Goal: Task Accomplishment & Management: Manage account settings

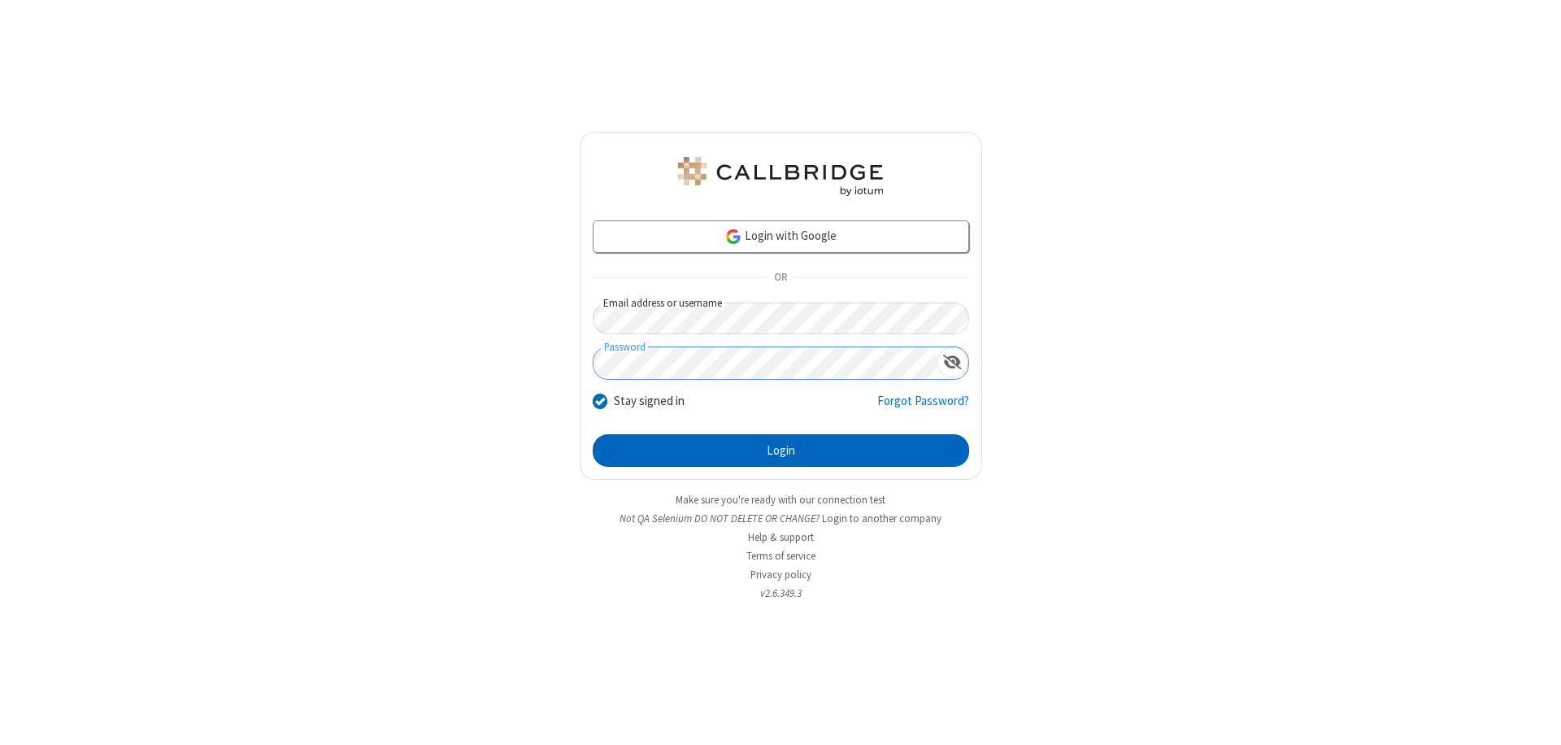
click at [781, 450] on button "Login" at bounding box center [781, 450] width 376 height 33
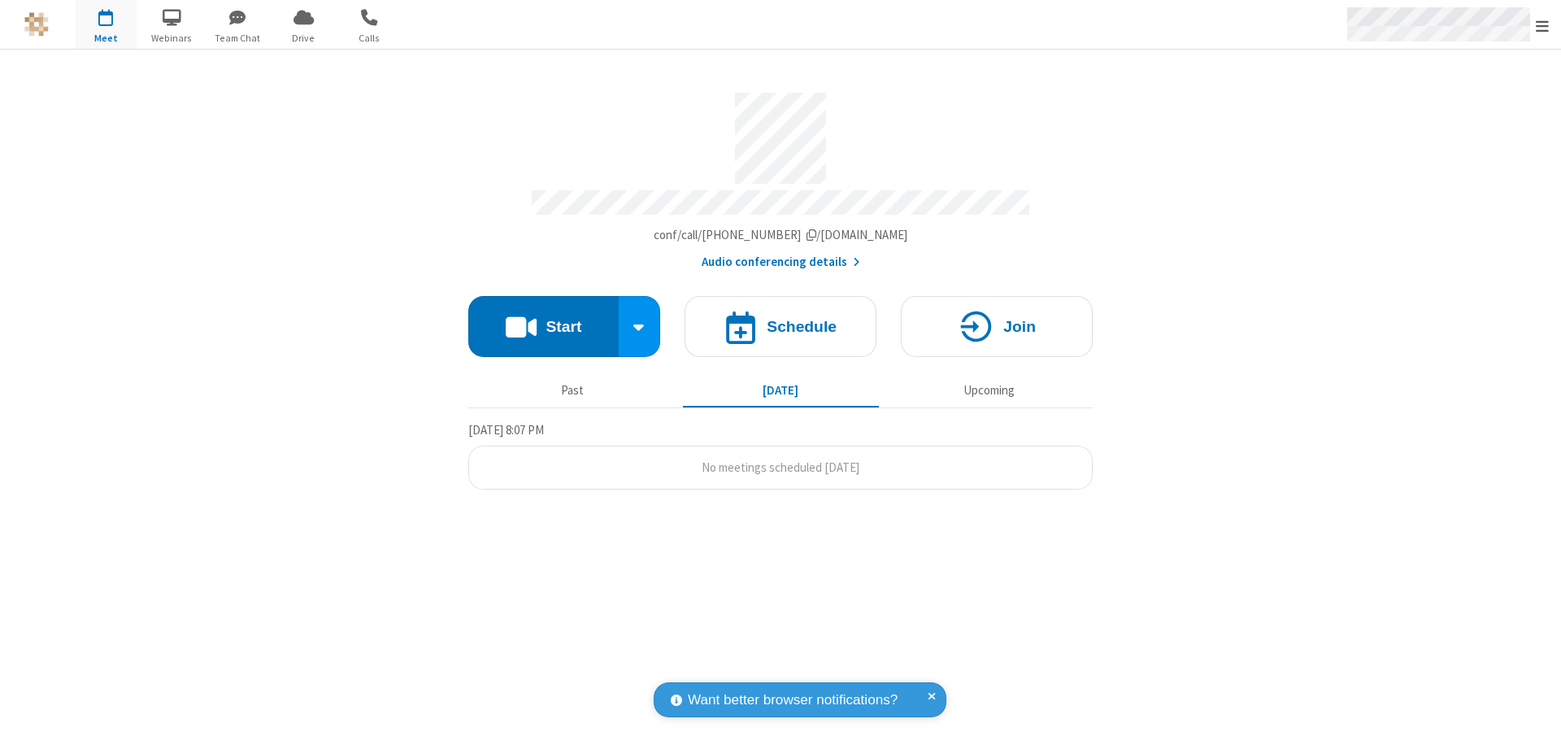
click at [1542, 25] on span "Open menu" at bounding box center [1542, 26] width 13 height 16
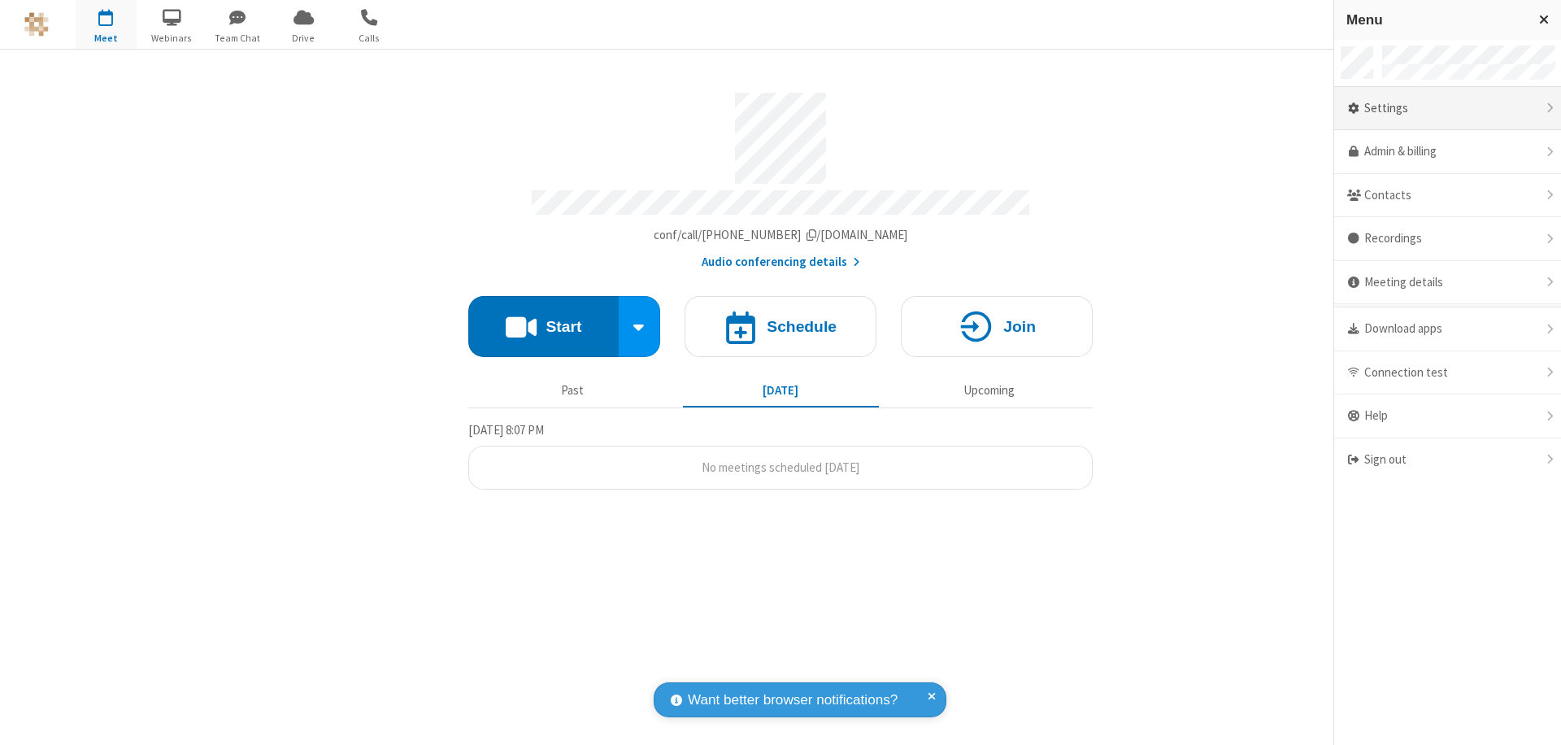
click at [1447, 108] on div "Settings" at bounding box center [1447, 109] width 227 height 44
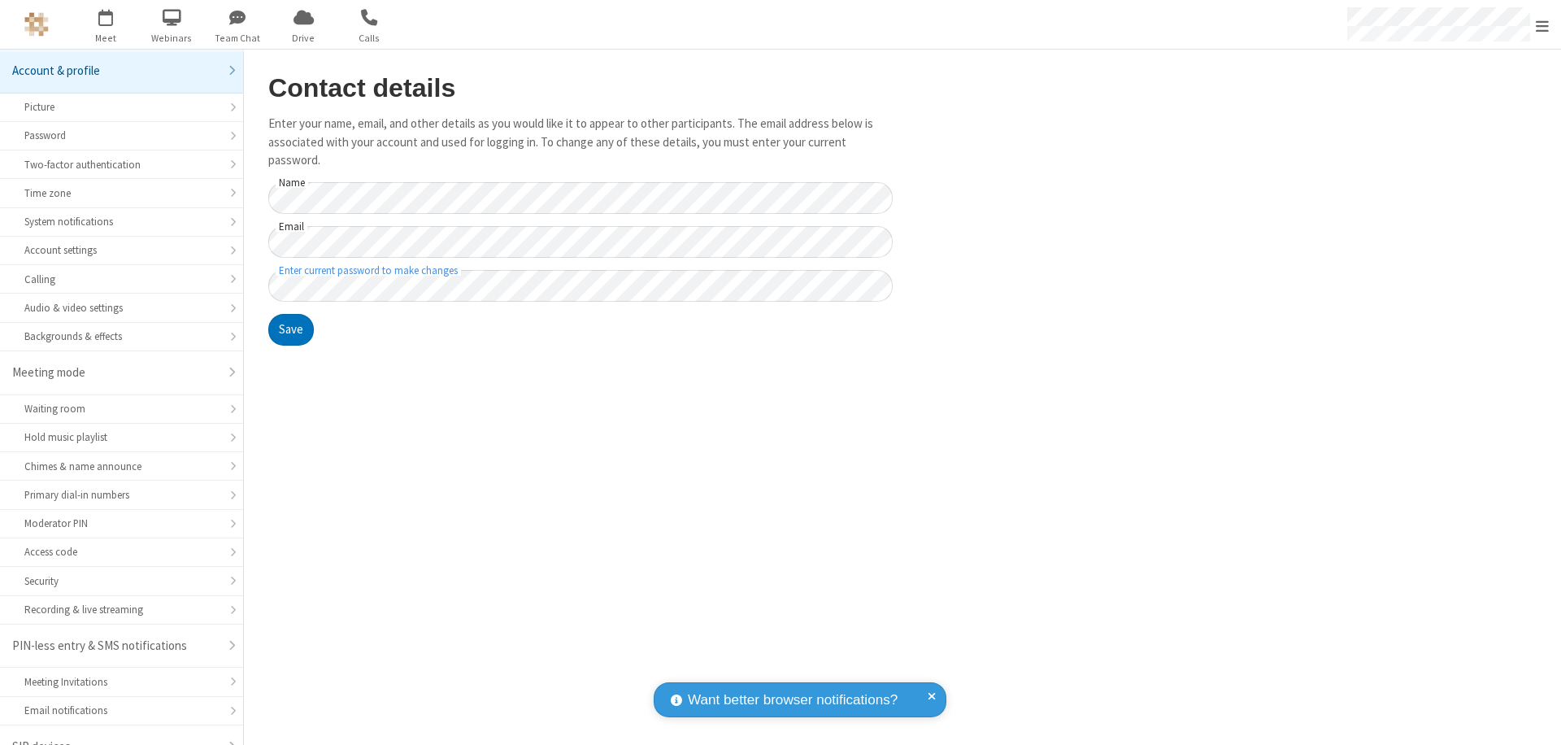
scroll to position [23, 0]
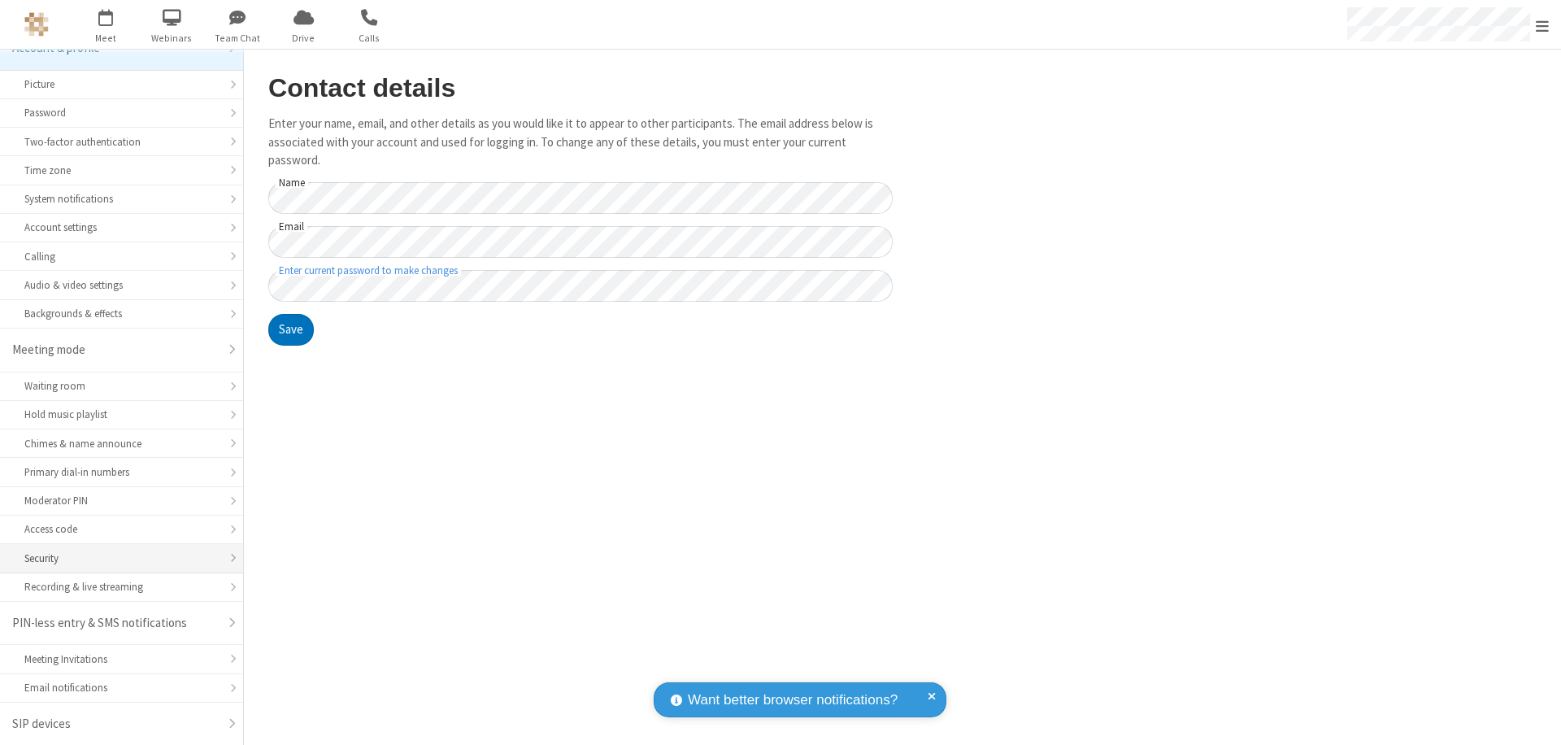
click at [115, 558] on div "Security" at bounding box center [121, 557] width 194 height 15
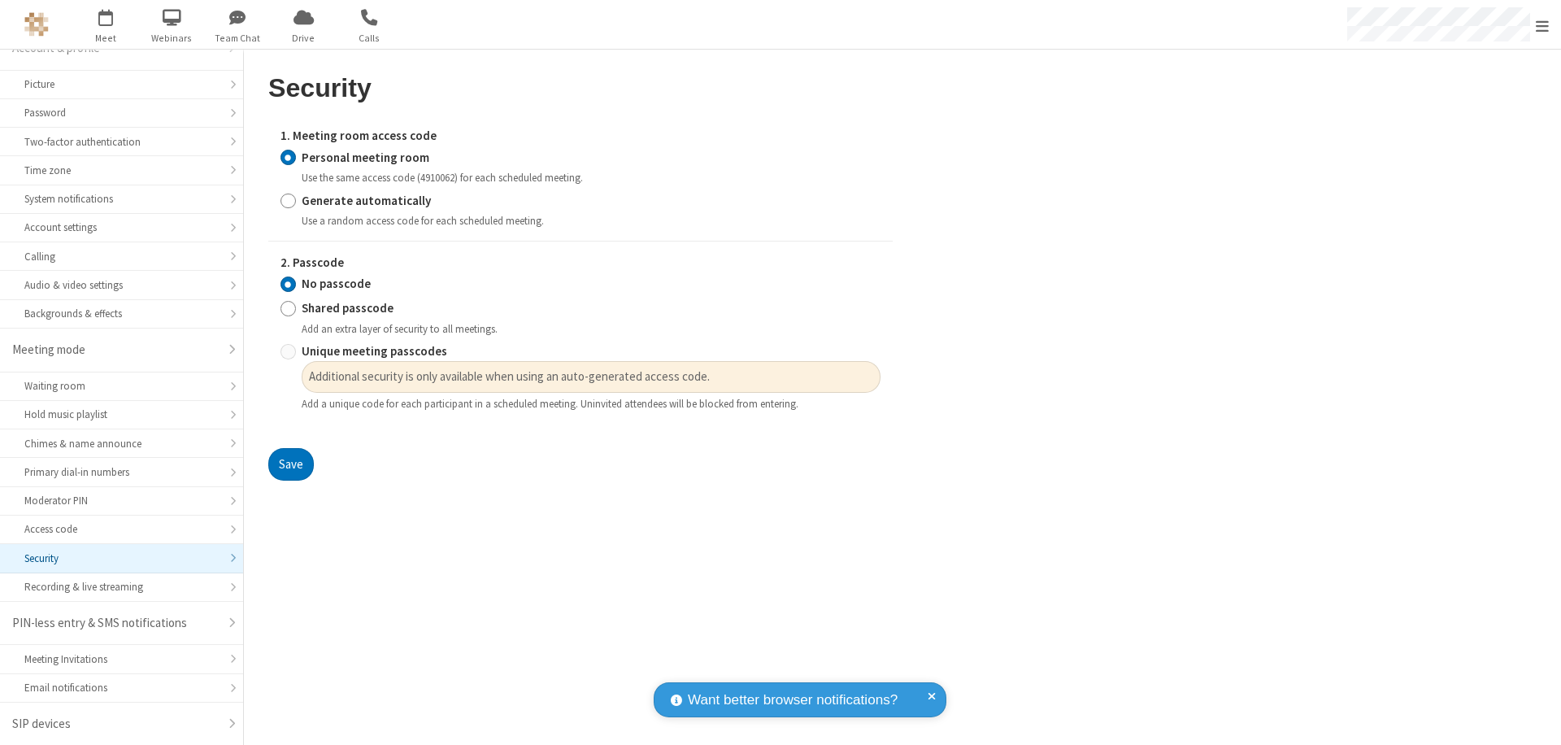
click at [288, 200] on input "Generate automatically" at bounding box center [288, 200] width 15 height 17
radio input "true"
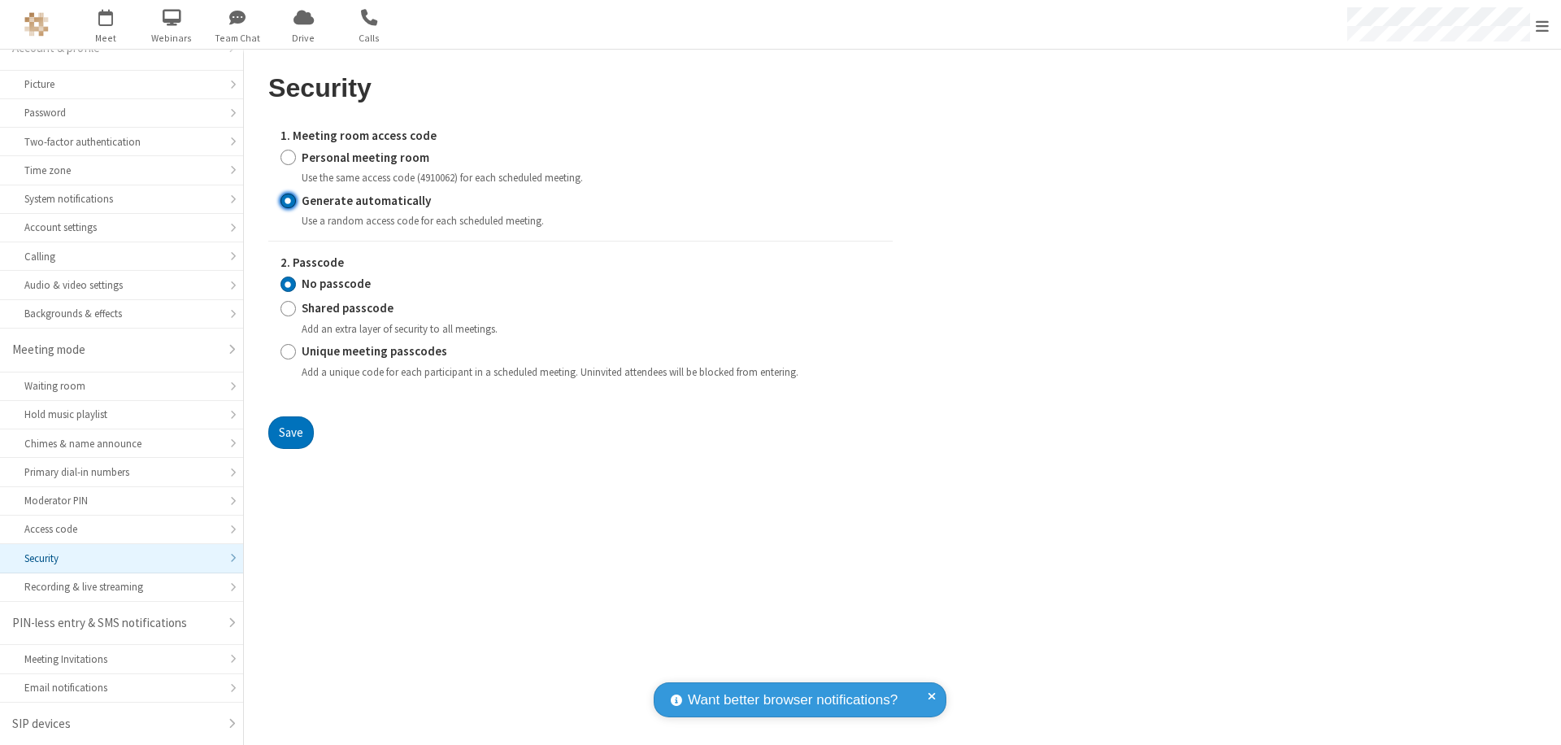
click at [288, 308] on input "Shared passcode" at bounding box center [288, 308] width 15 height 17
radio input "true"
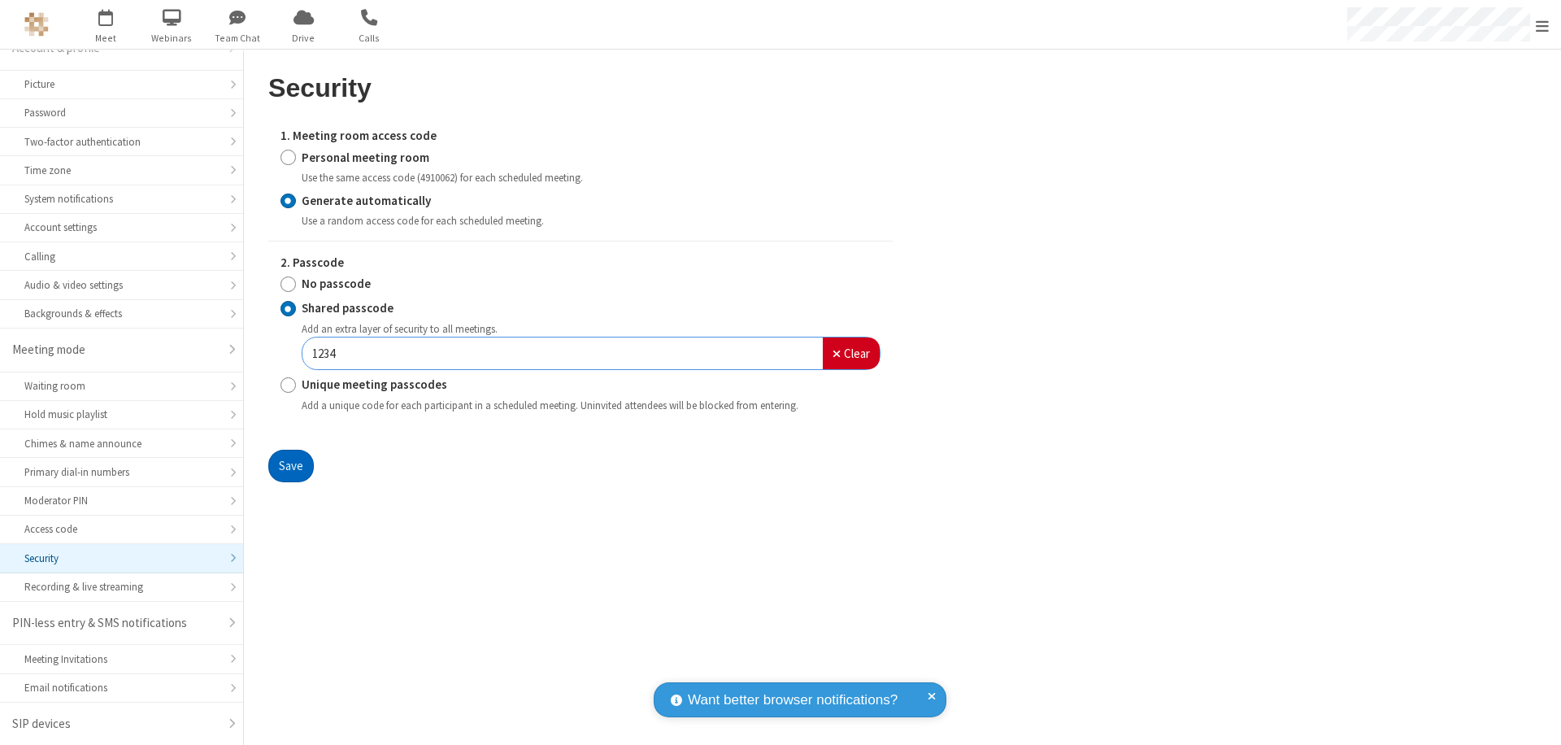
type input "1234"
click at [290, 465] on button "Save" at bounding box center [291, 466] width 46 height 33
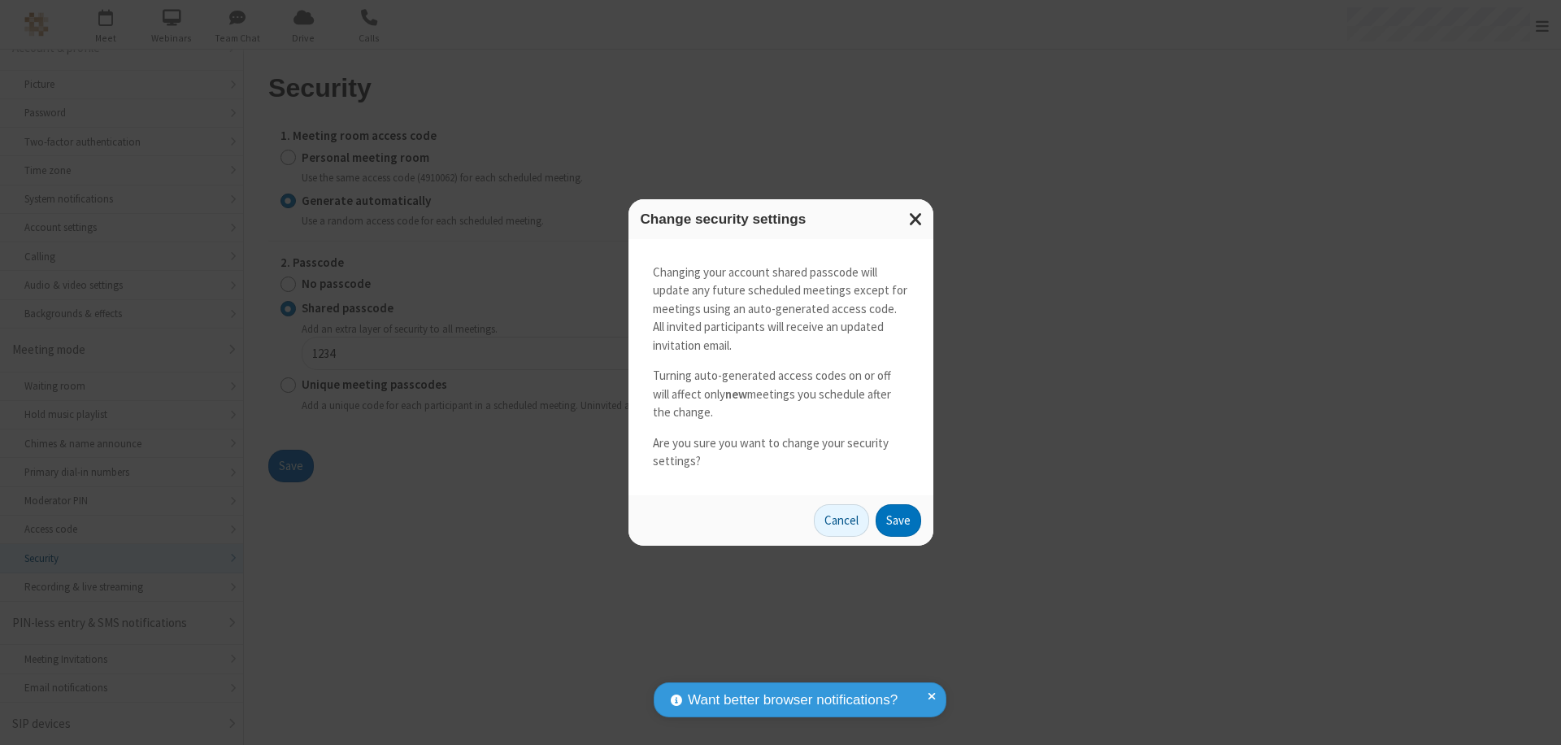
click at [898, 520] on button "Save" at bounding box center [899, 520] width 46 height 33
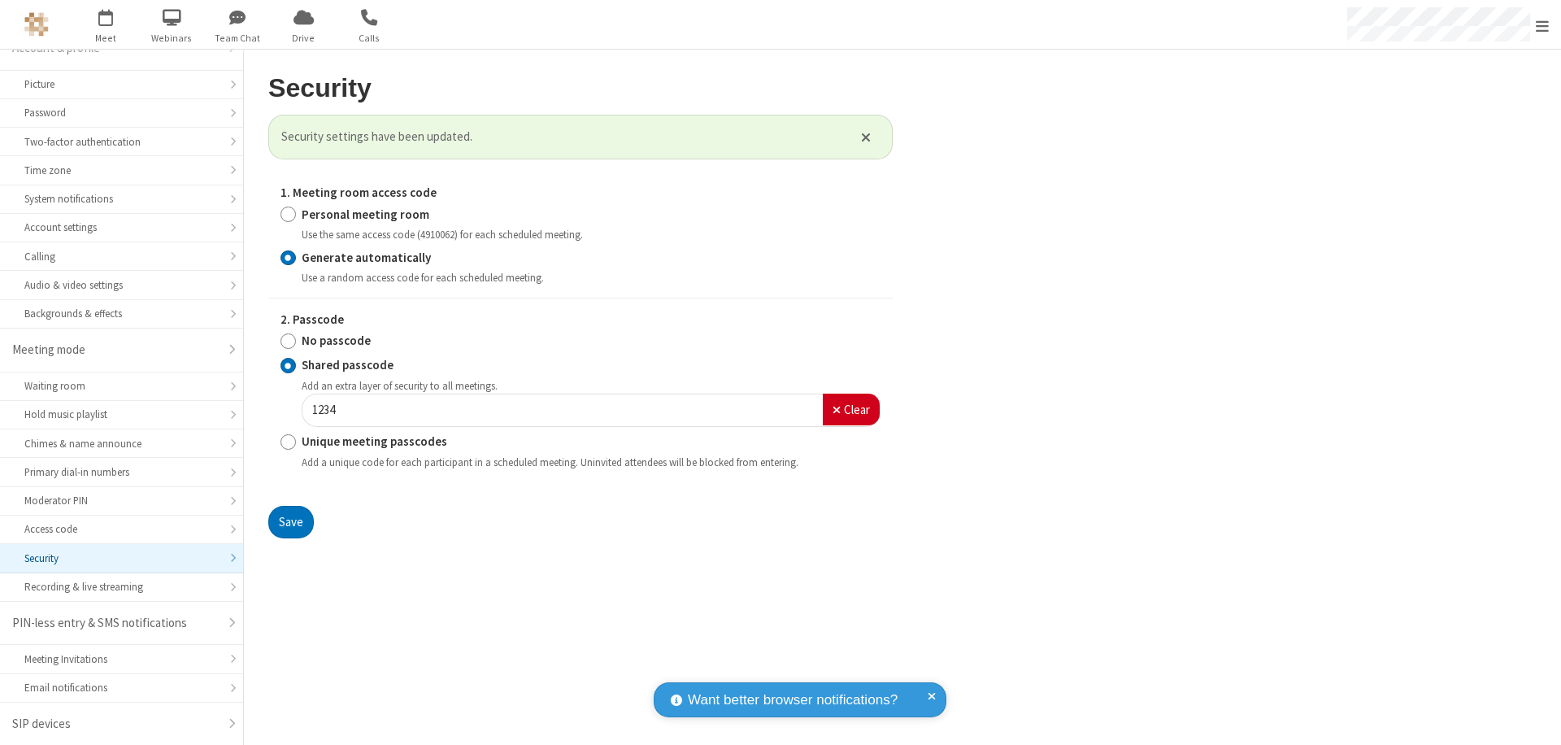
click at [1542, 25] on span "Open menu" at bounding box center [1542, 26] width 13 height 16
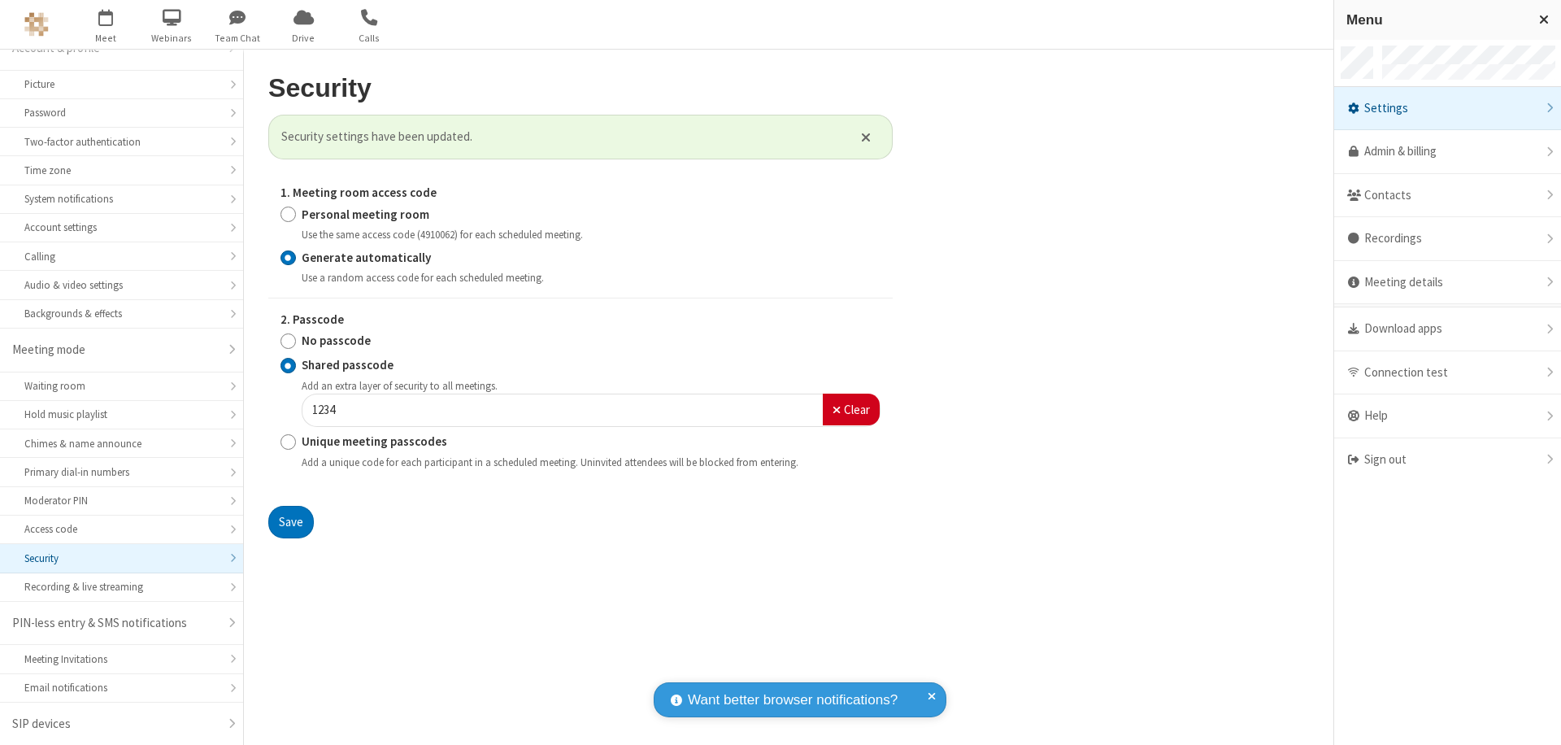
click at [106, 24] on span "button" at bounding box center [106, 17] width 61 height 28
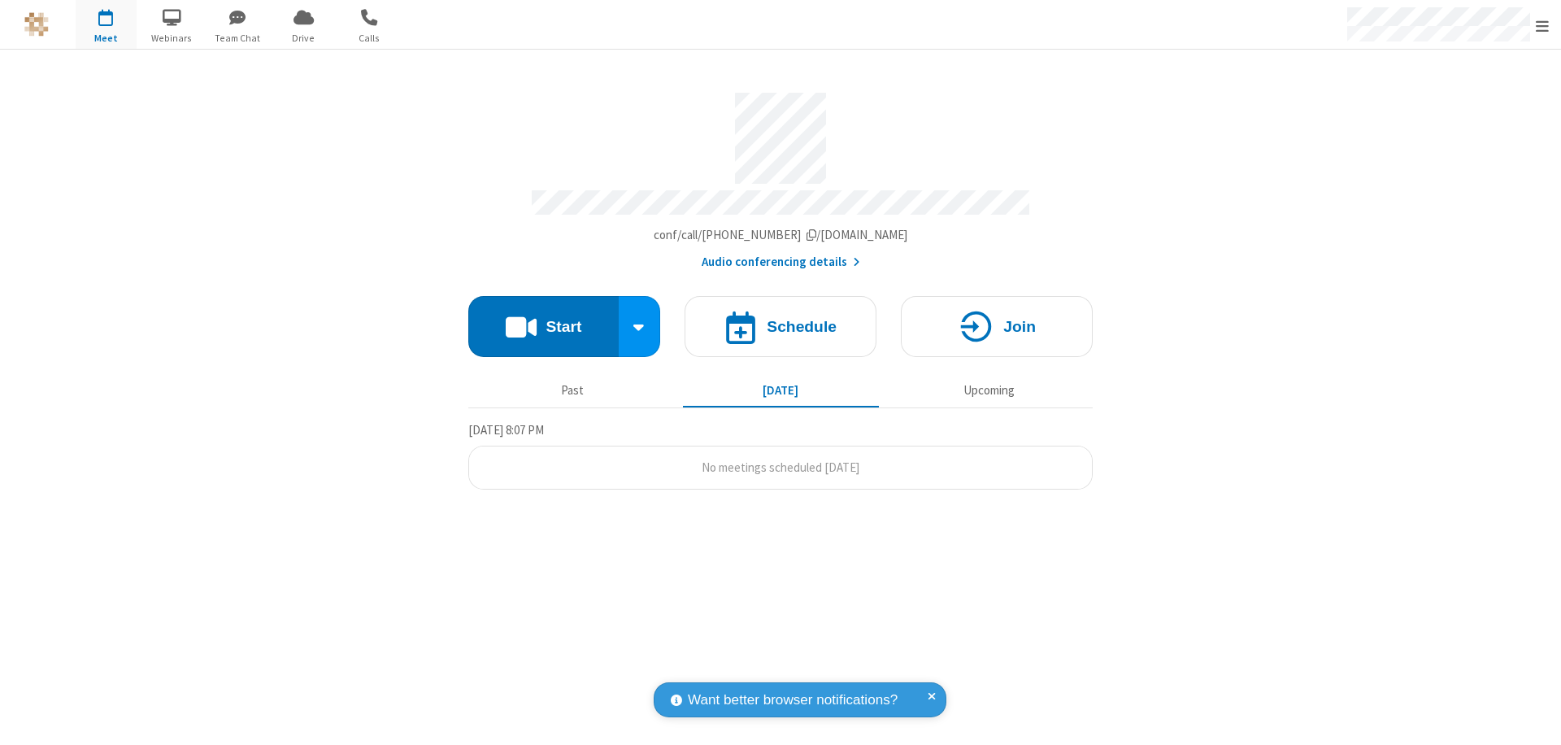
click at [781, 319] on h4 "Schedule" at bounding box center [802, 326] width 70 height 15
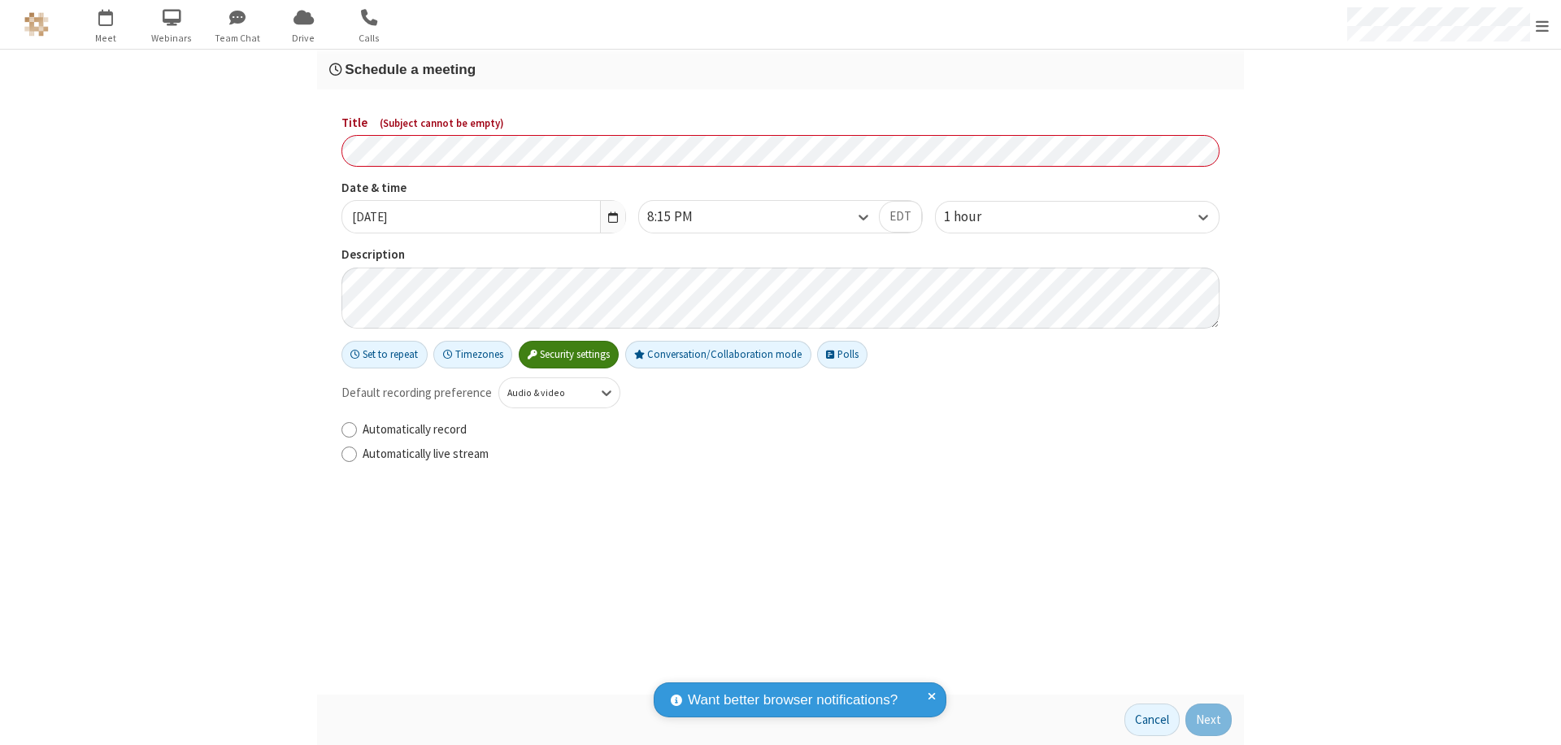
click at [781, 69] on h3 "Schedule a meeting" at bounding box center [780, 69] width 903 height 15
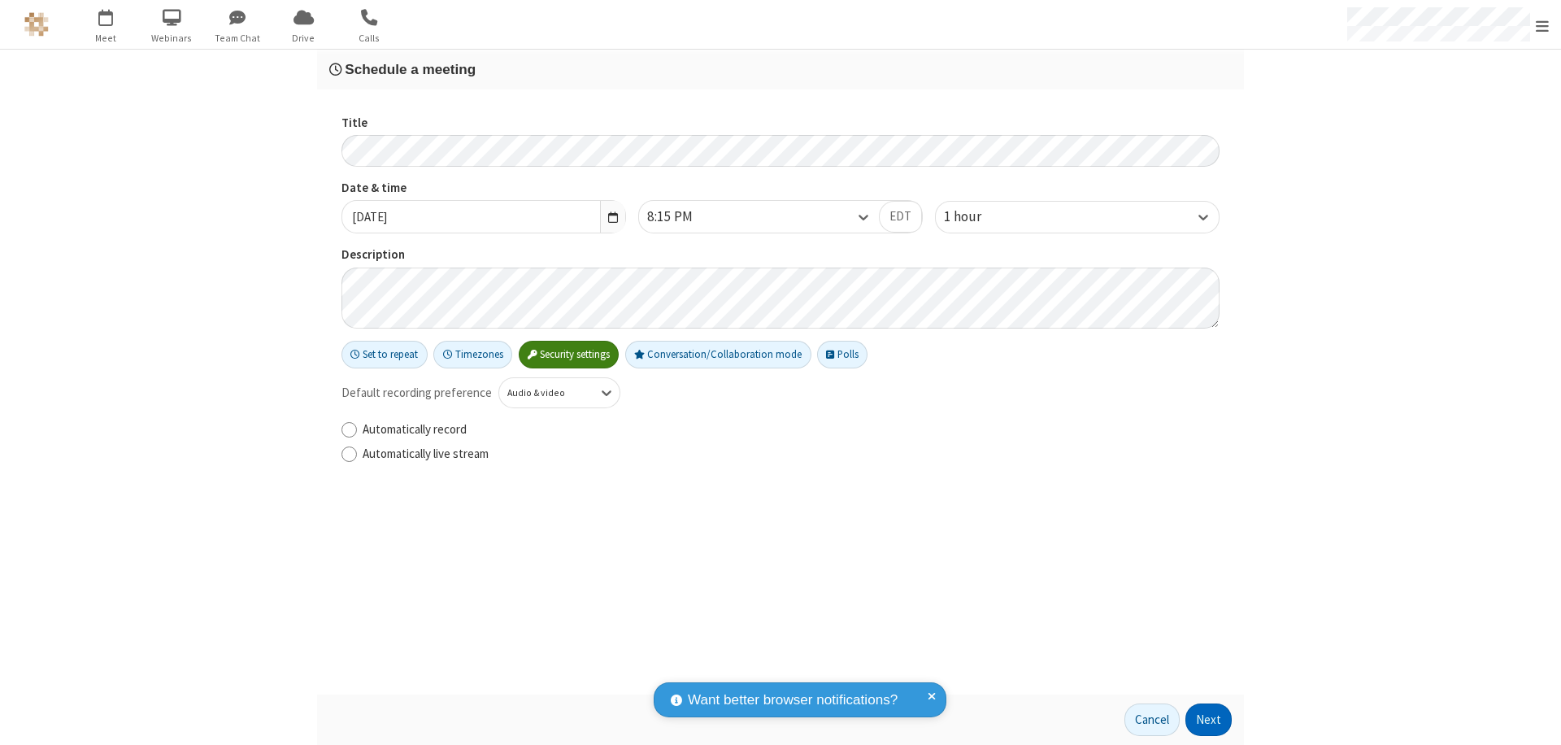
click at [1209, 720] on button "Next" at bounding box center [1208, 719] width 46 height 33
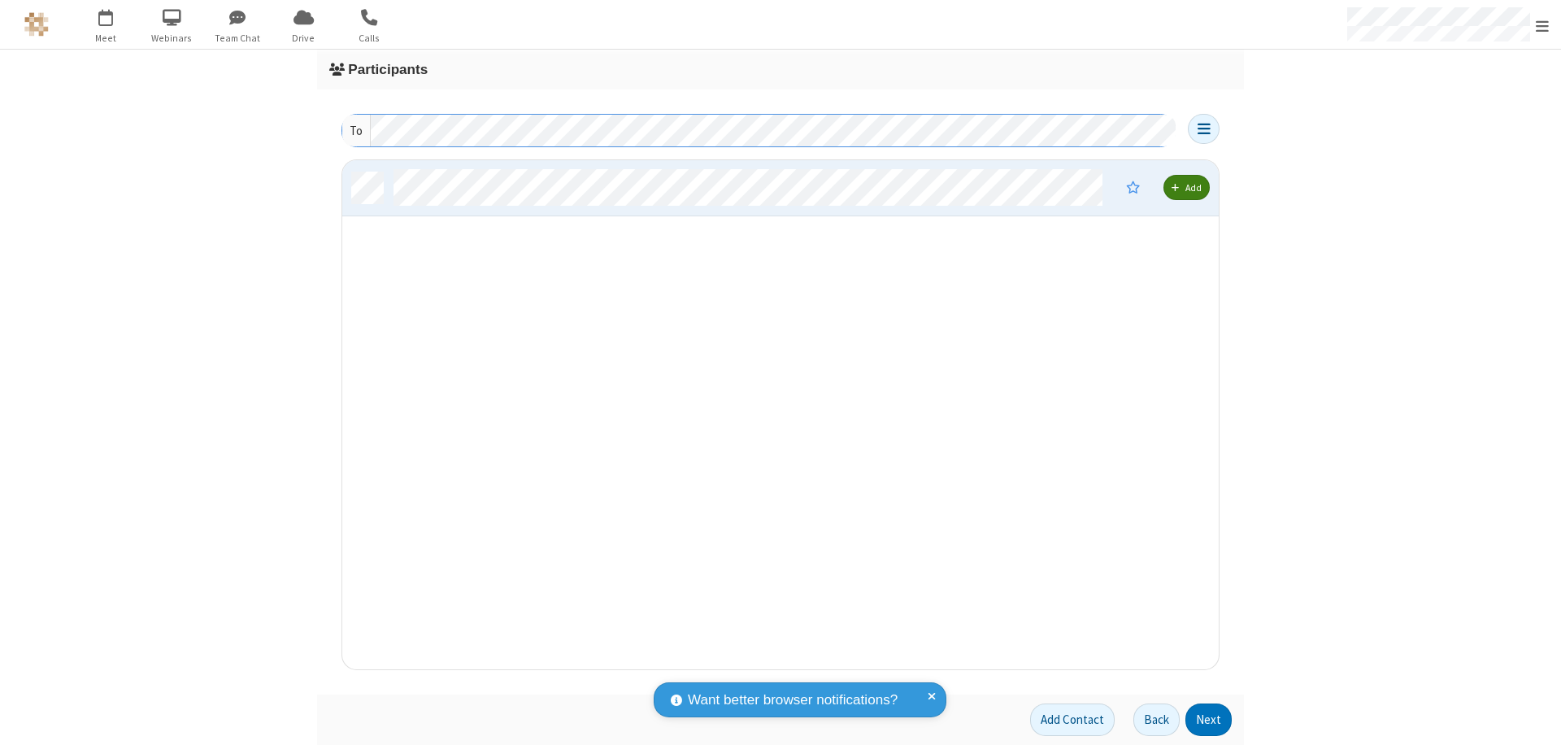
scroll to position [497, 864]
click at [1209, 720] on button "Next" at bounding box center [1208, 719] width 46 height 33
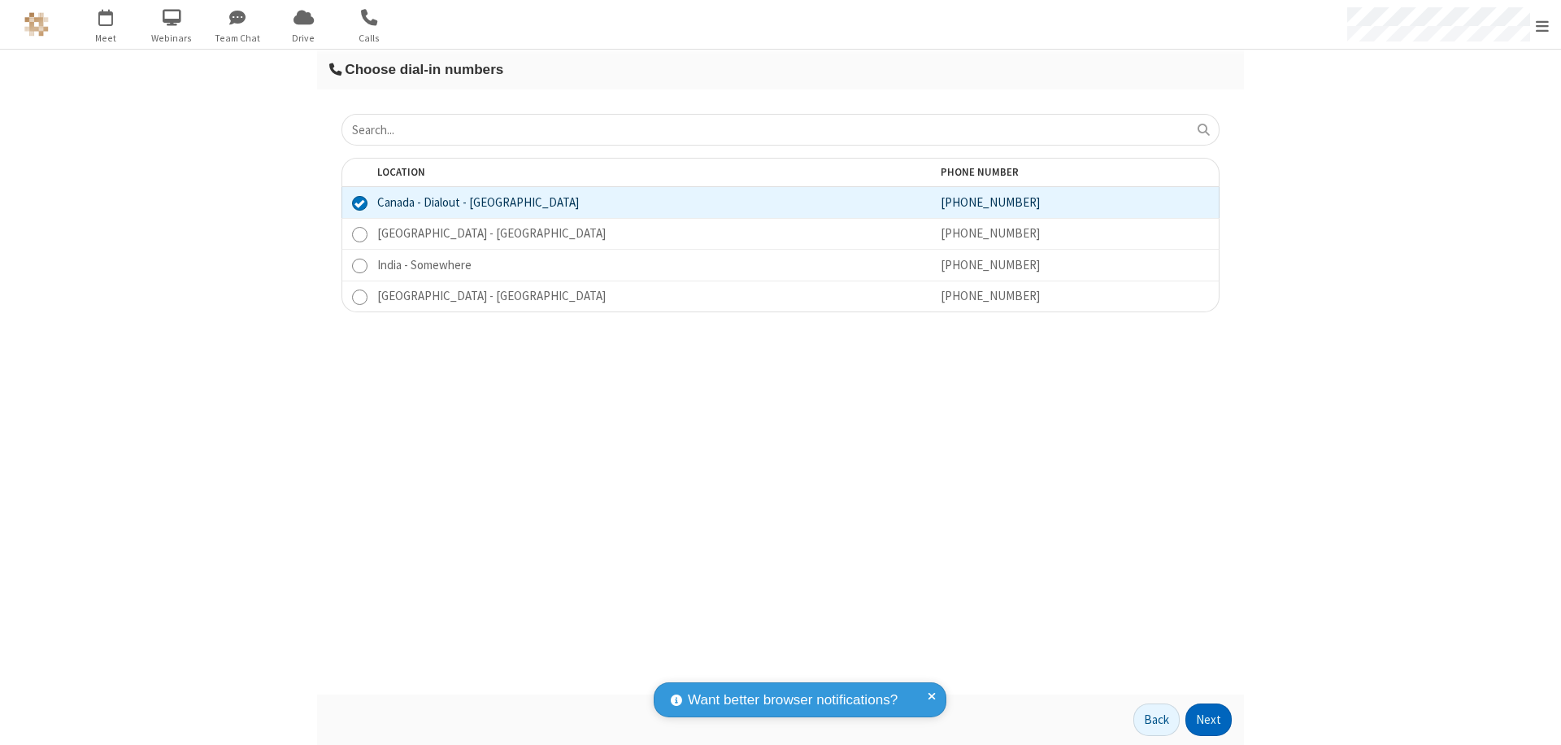
click at [1209, 720] on button "Next" at bounding box center [1208, 719] width 46 height 33
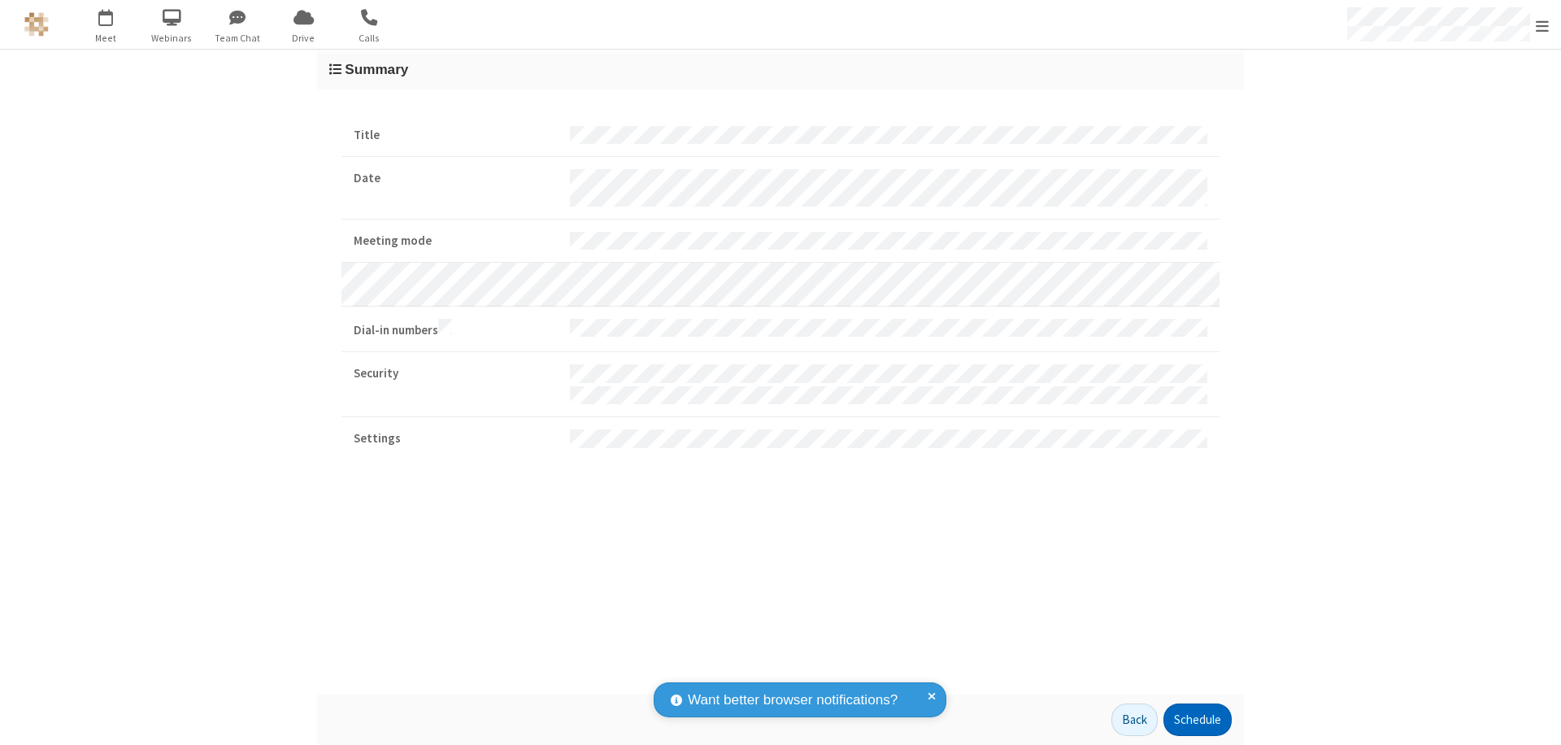
click at [1197, 720] on button "Schedule" at bounding box center [1197, 719] width 68 height 33
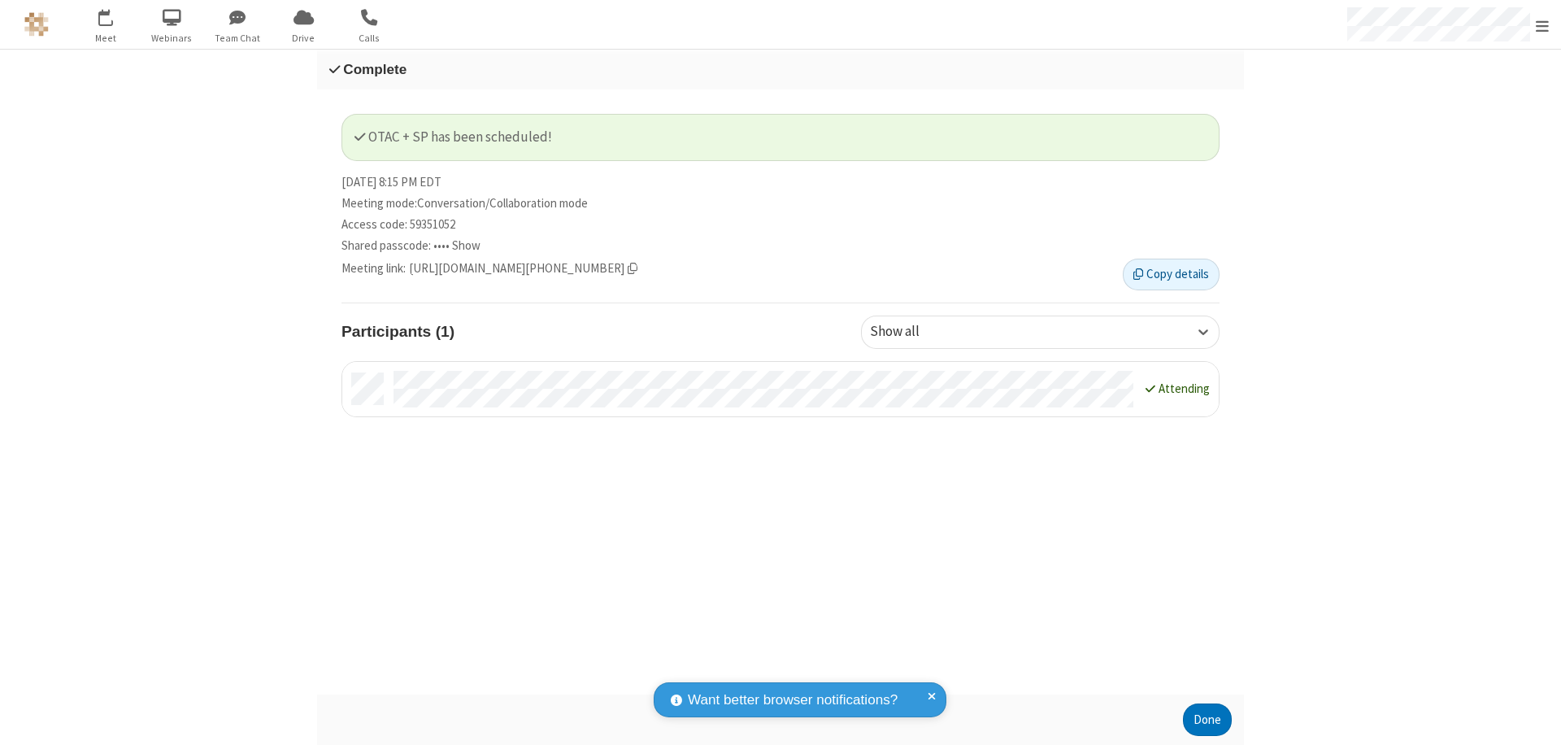
click at [1542, 24] on span "Open menu" at bounding box center [1542, 26] width 13 height 16
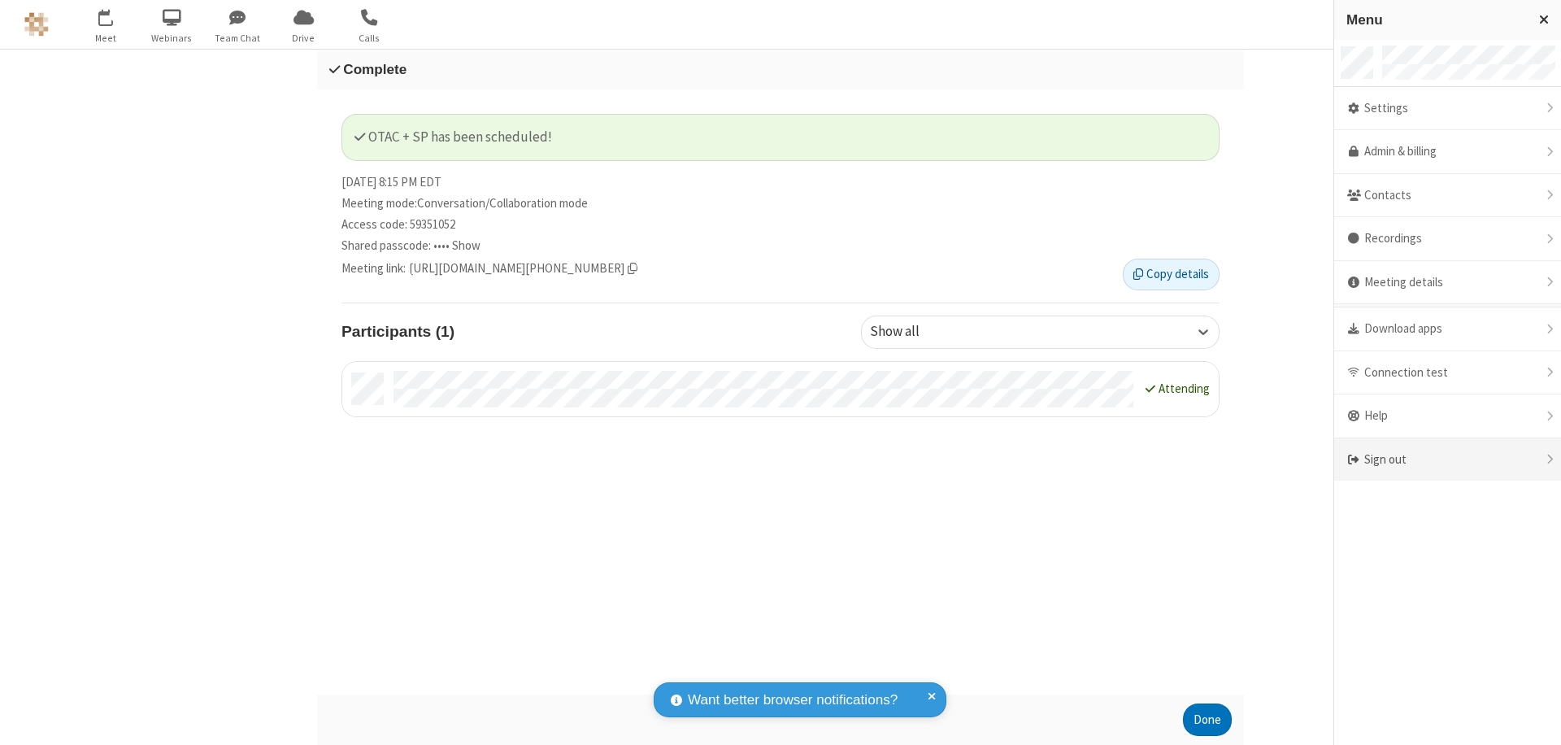
click at [1447, 459] on div "Sign out" at bounding box center [1447, 459] width 227 height 43
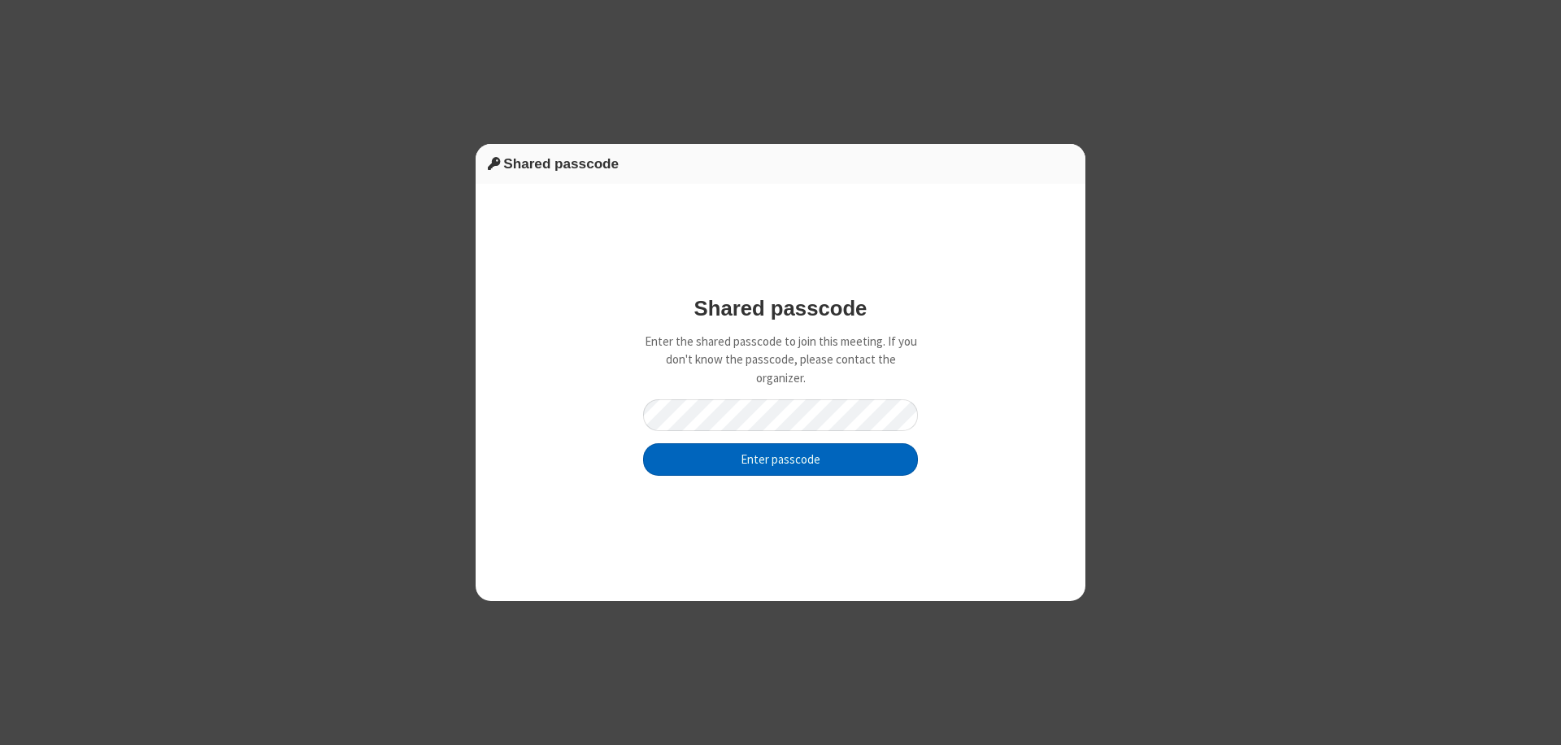
click at [781, 459] on button "Enter passcode" at bounding box center [780, 459] width 275 height 33
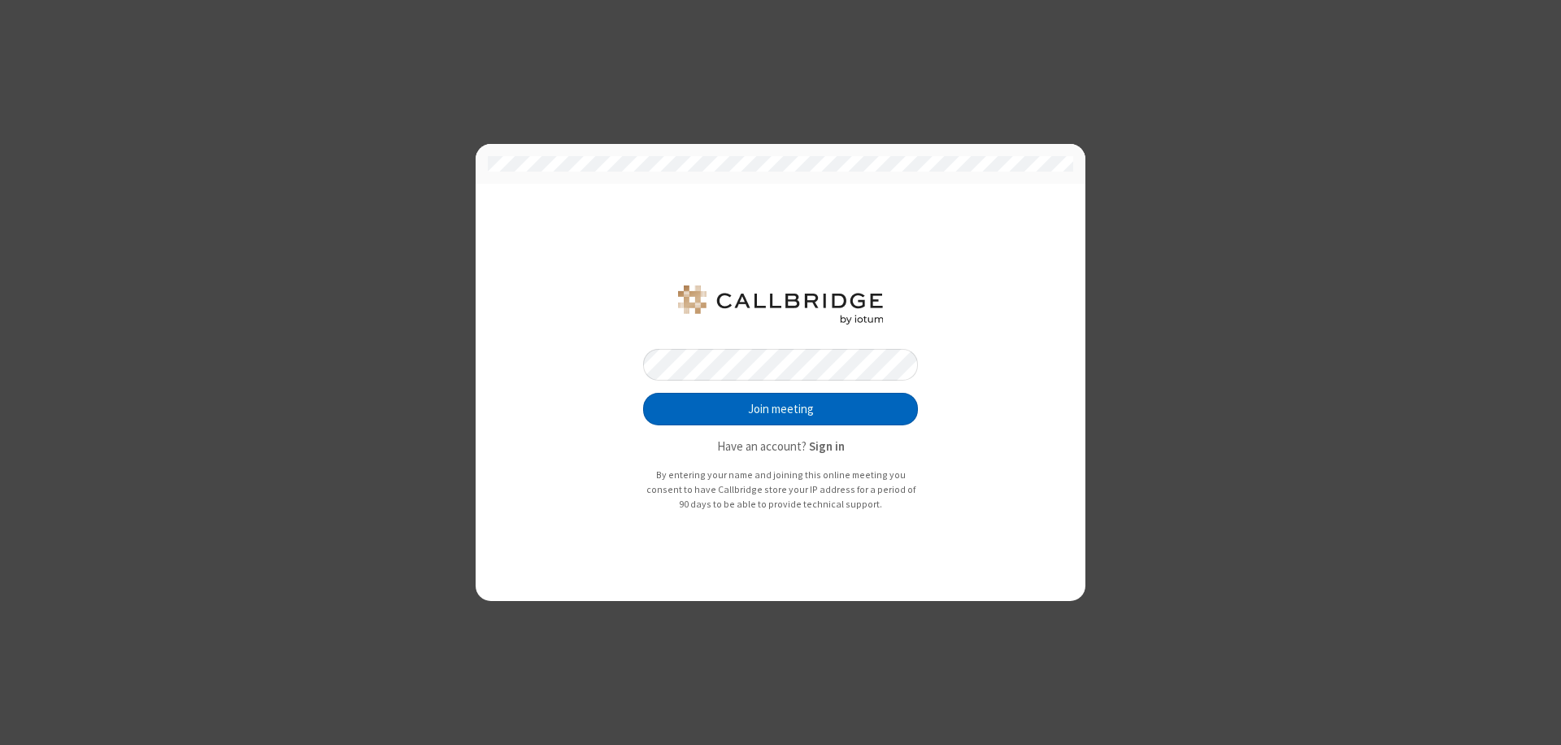
click at [781, 409] on button "Join meeting" at bounding box center [780, 409] width 275 height 33
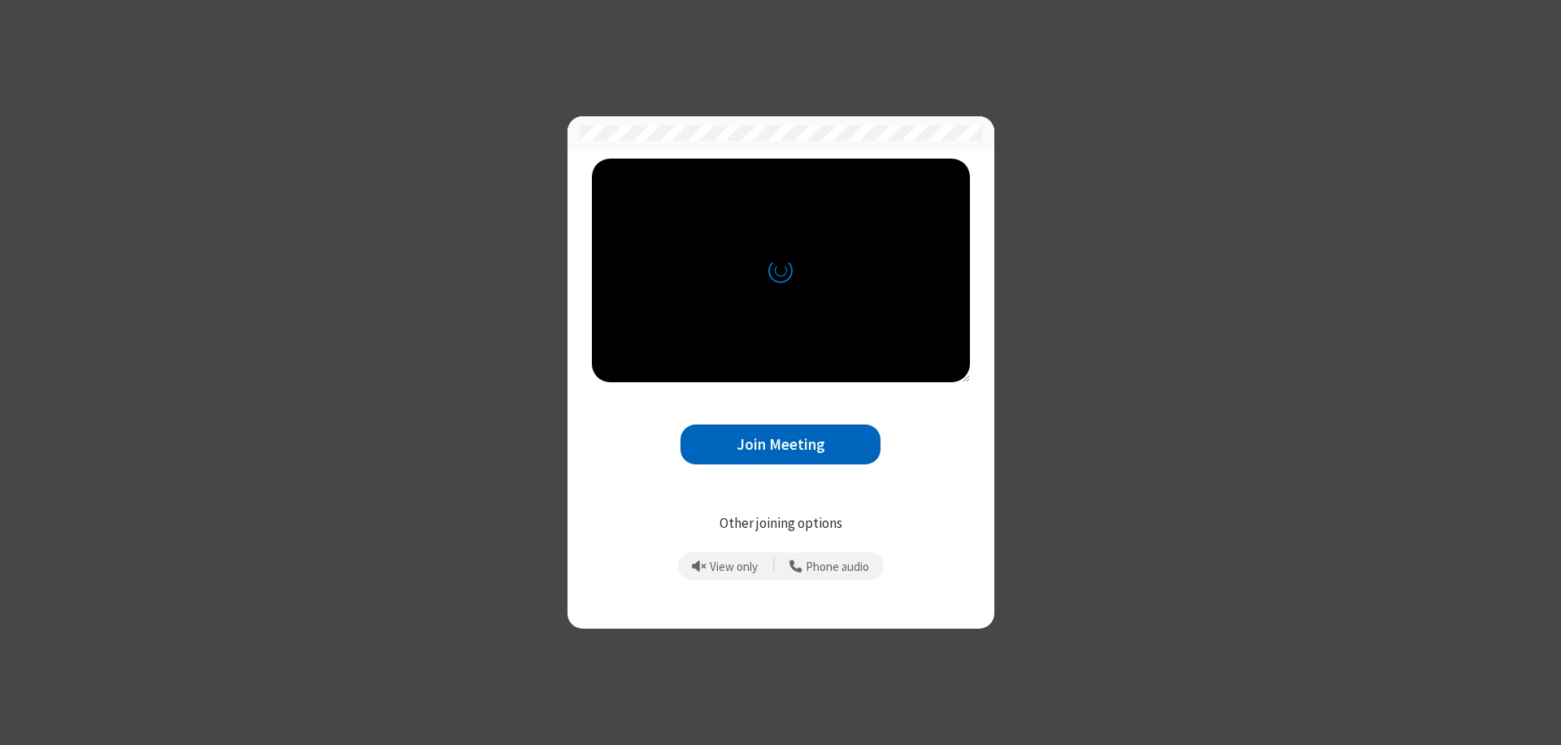
click at [781, 444] on button "Join Meeting" at bounding box center [781, 444] width 200 height 40
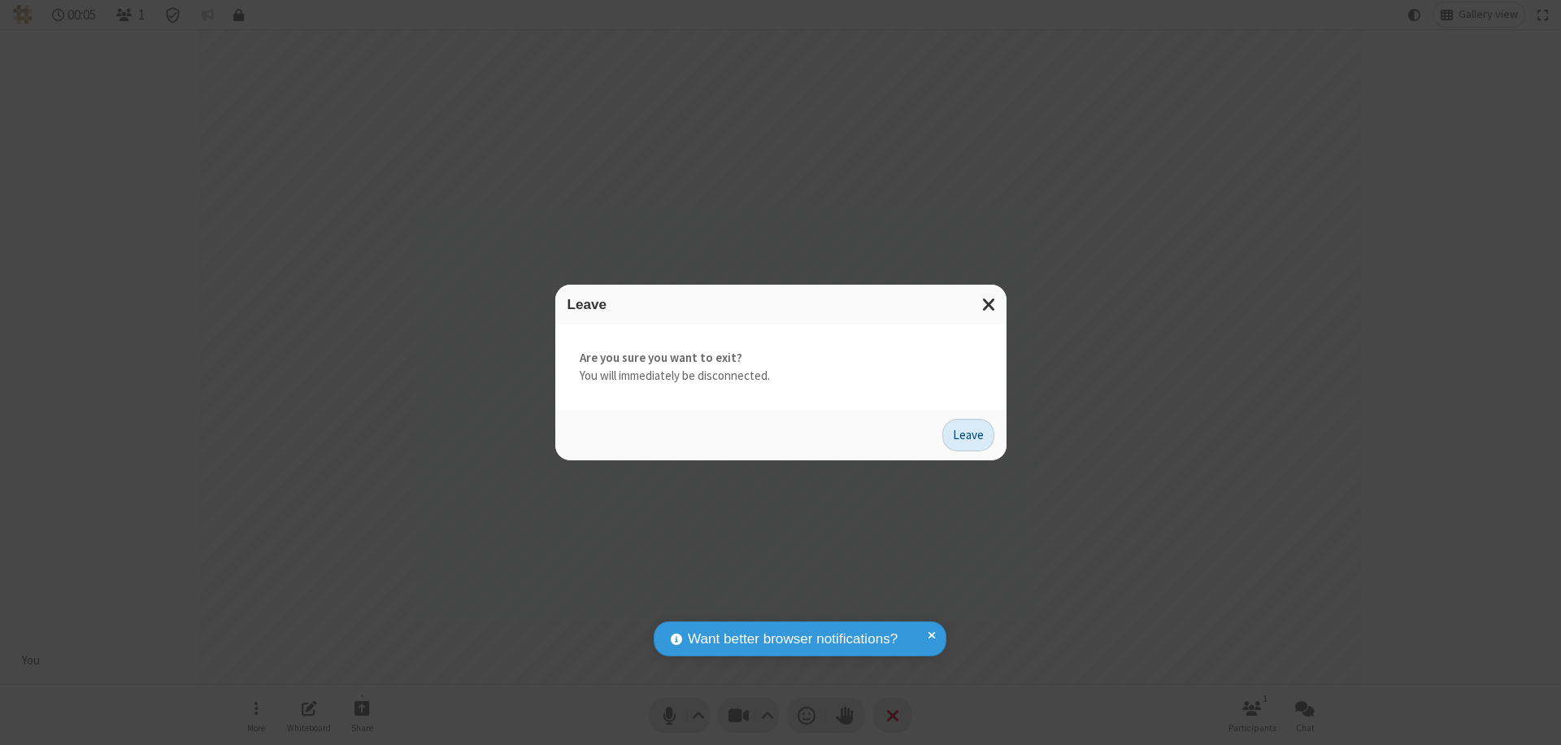
click at [968, 434] on button "Leave" at bounding box center [968, 435] width 52 height 33
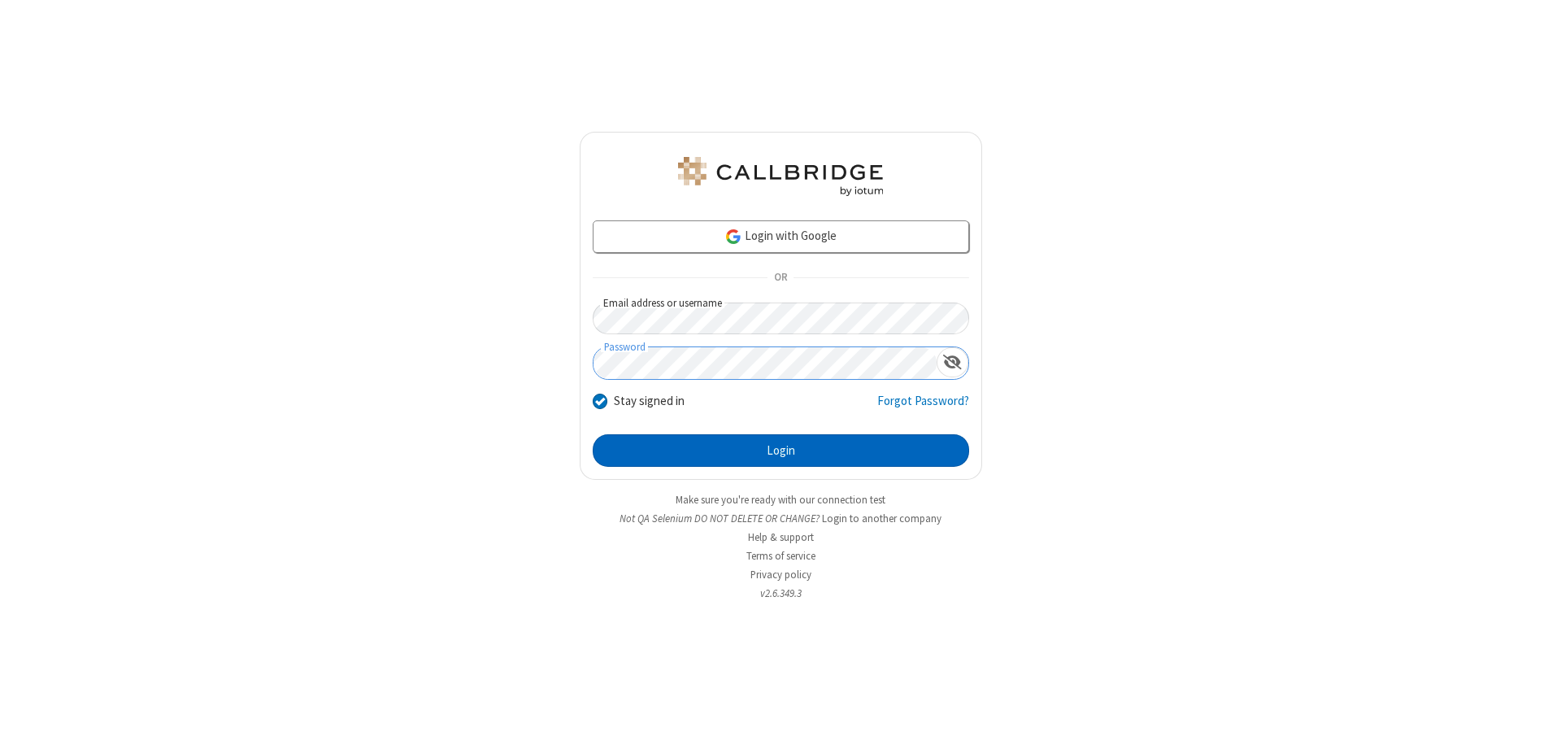
click at [781, 450] on button "Login" at bounding box center [781, 450] width 376 height 33
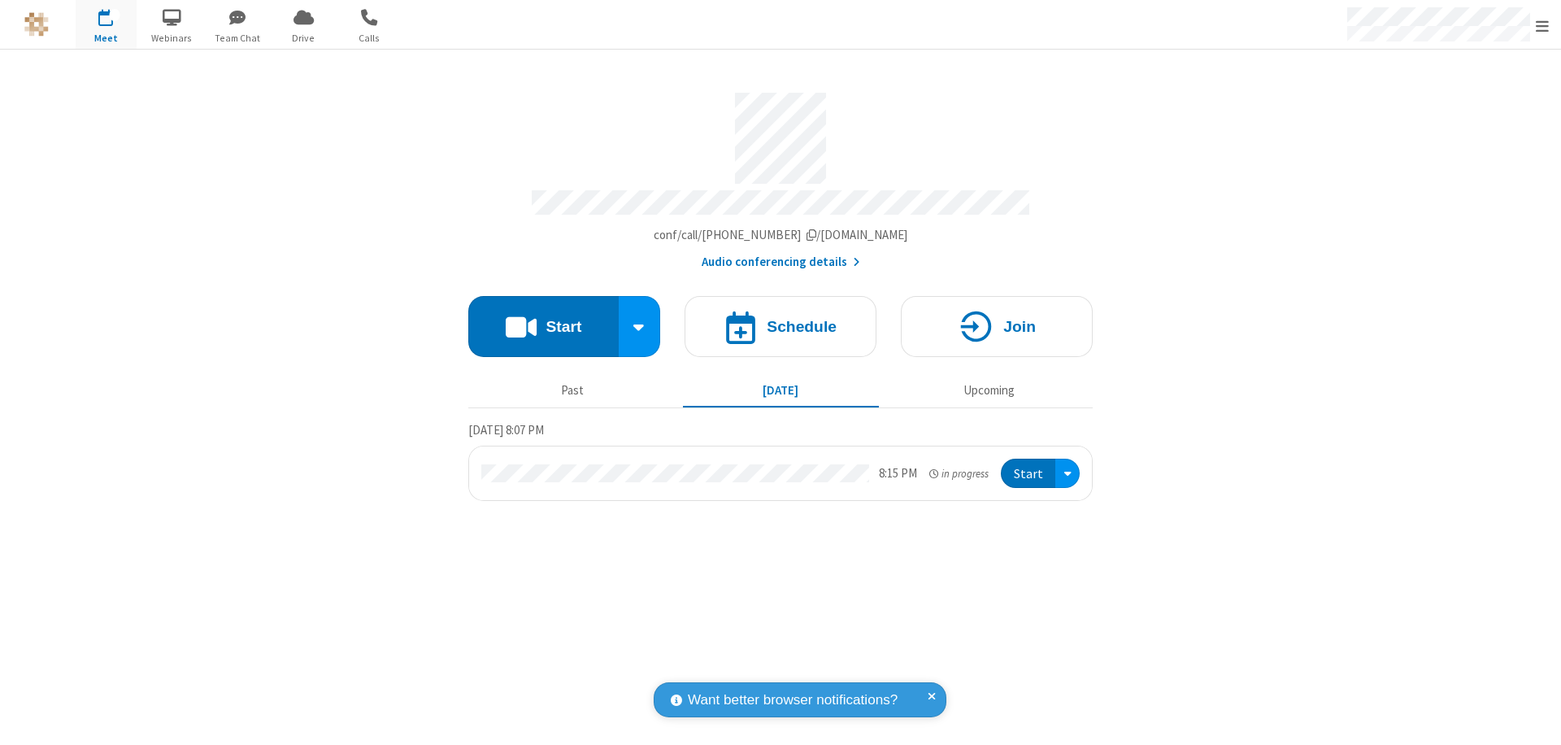
click at [1542, 25] on span "Open menu" at bounding box center [1542, 26] width 13 height 16
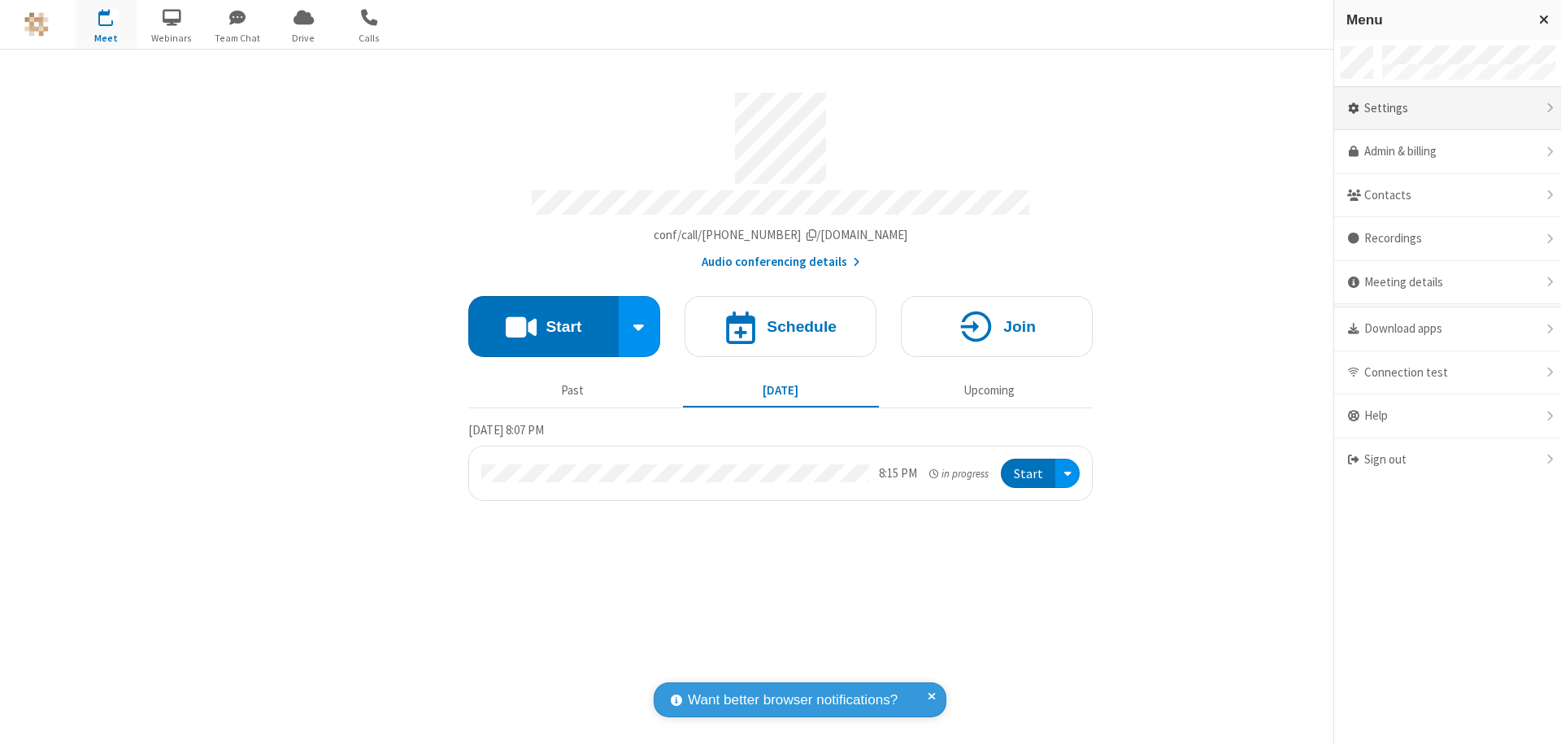
click at [1447, 108] on div "Settings" at bounding box center [1447, 109] width 227 height 44
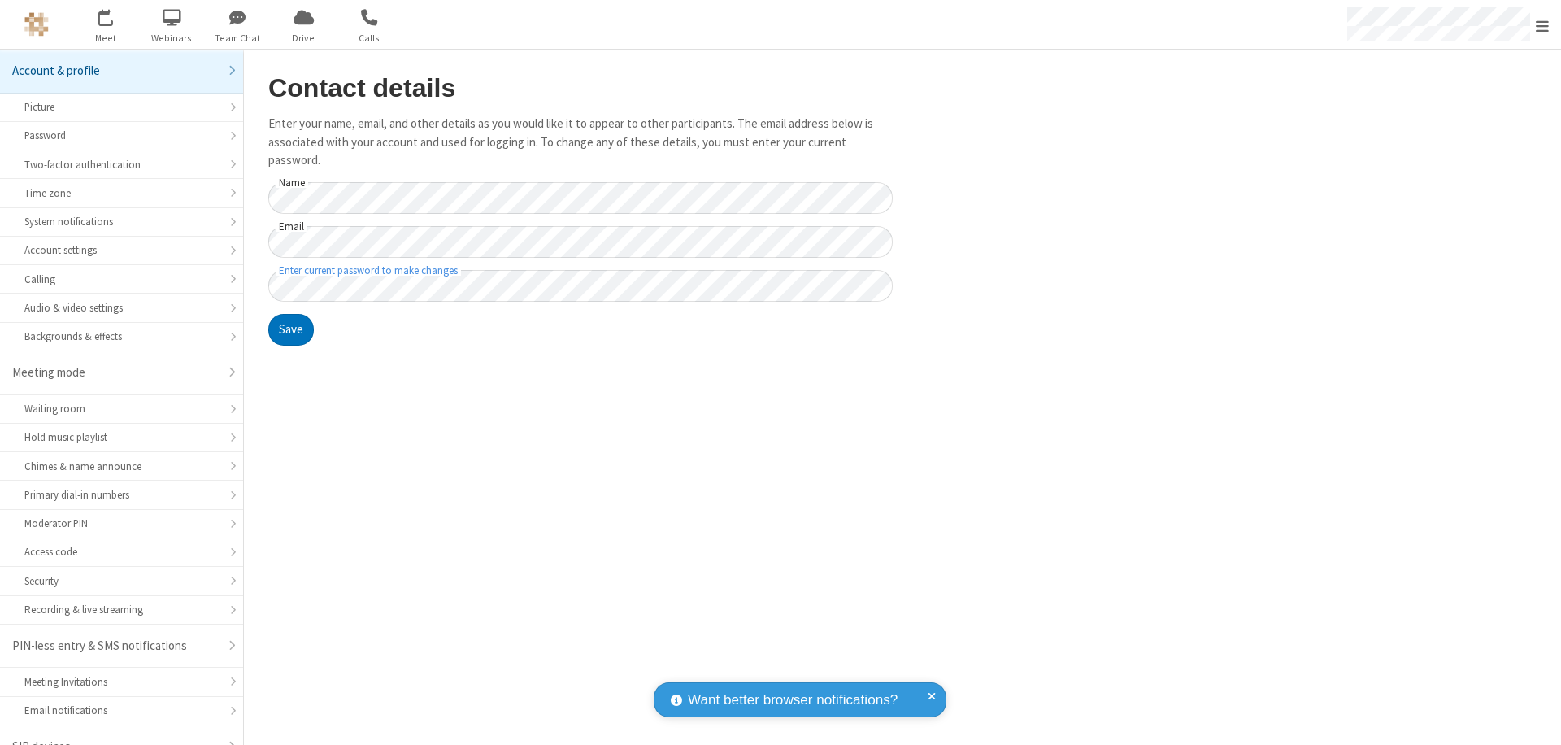
scroll to position [23, 0]
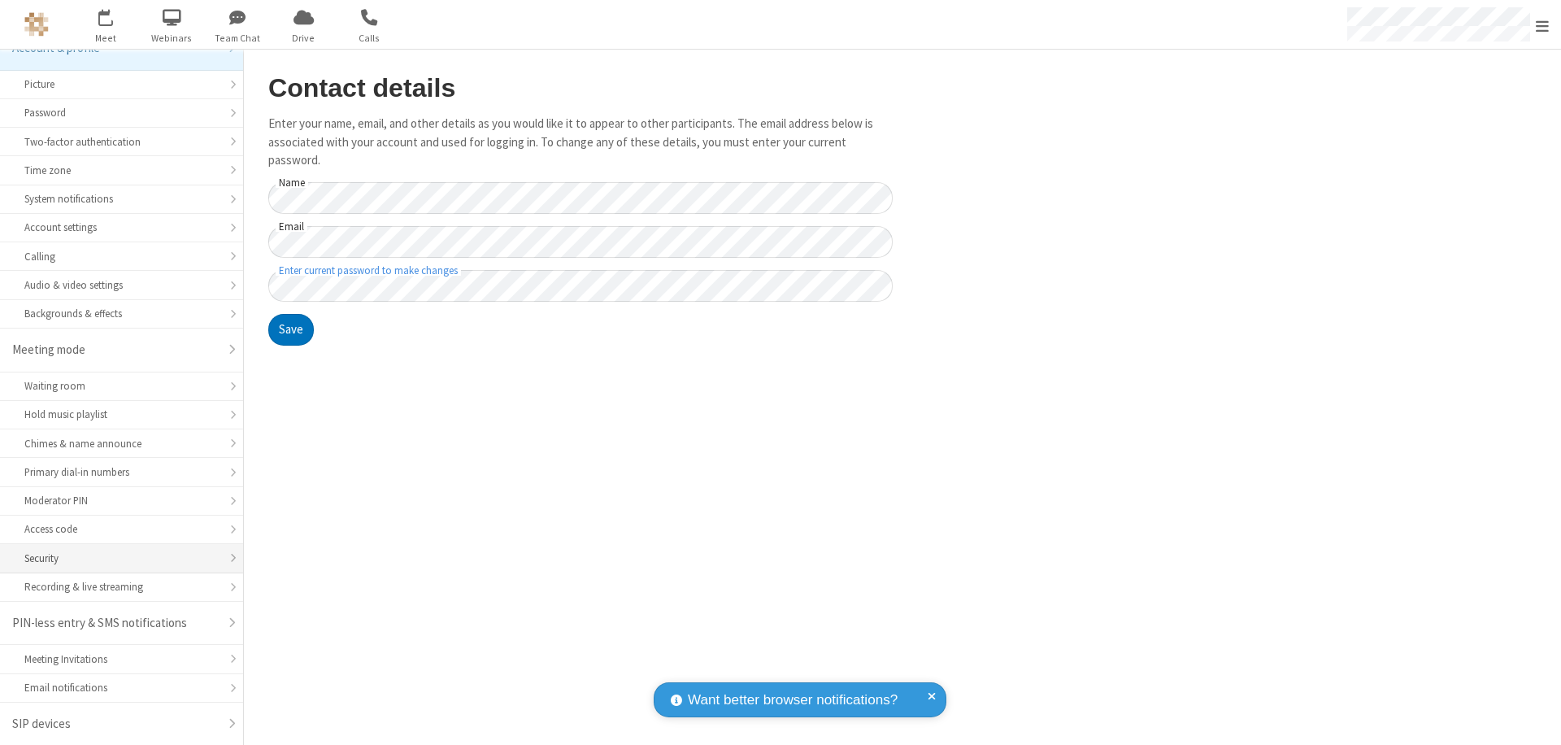
click at [115, 558] on div "Security" at bounding box center [121, 557] width 194 height 15
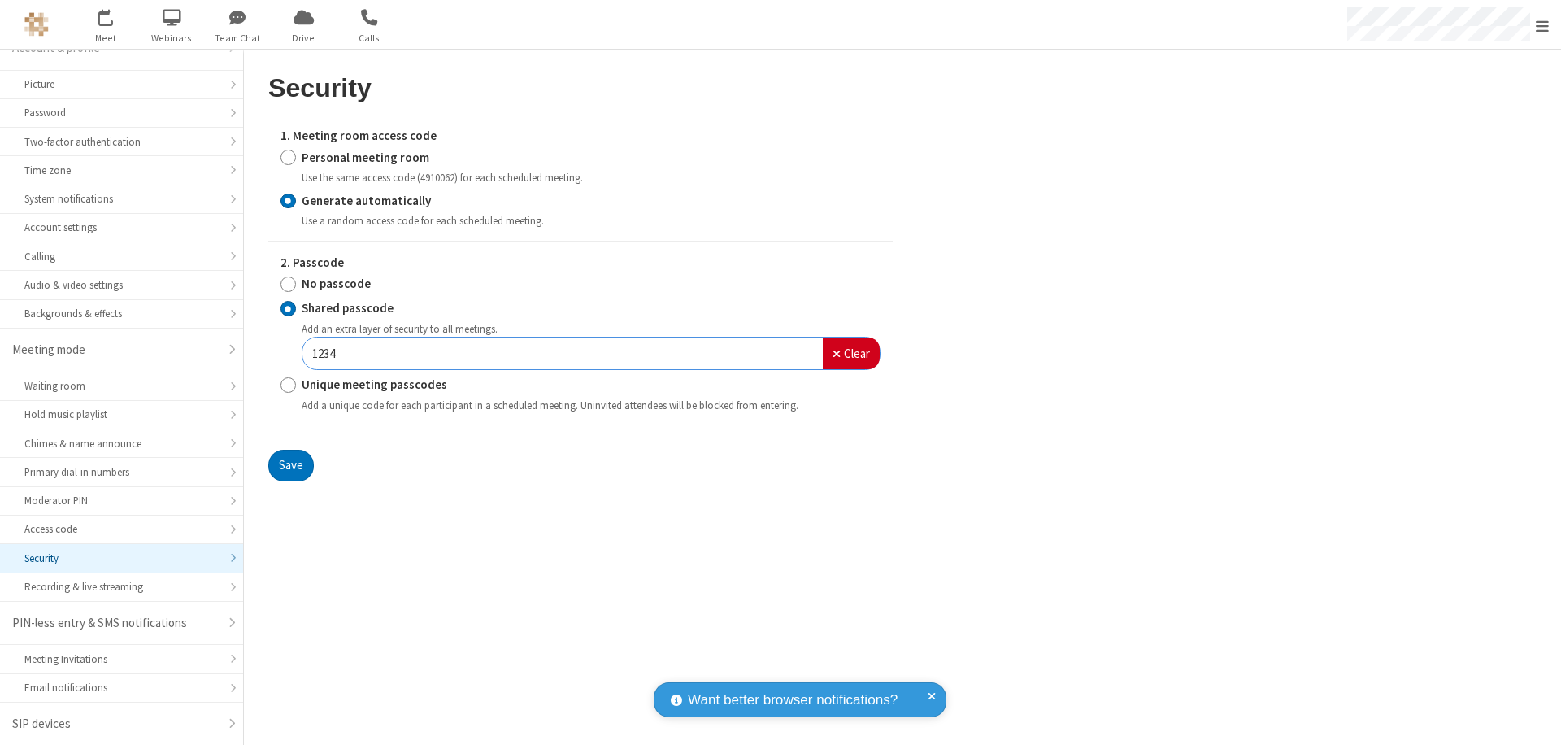
click at [288, 157] on input "Personal meeting room" at bounding box center [288, 157] width 15 height 17
radio input "true"
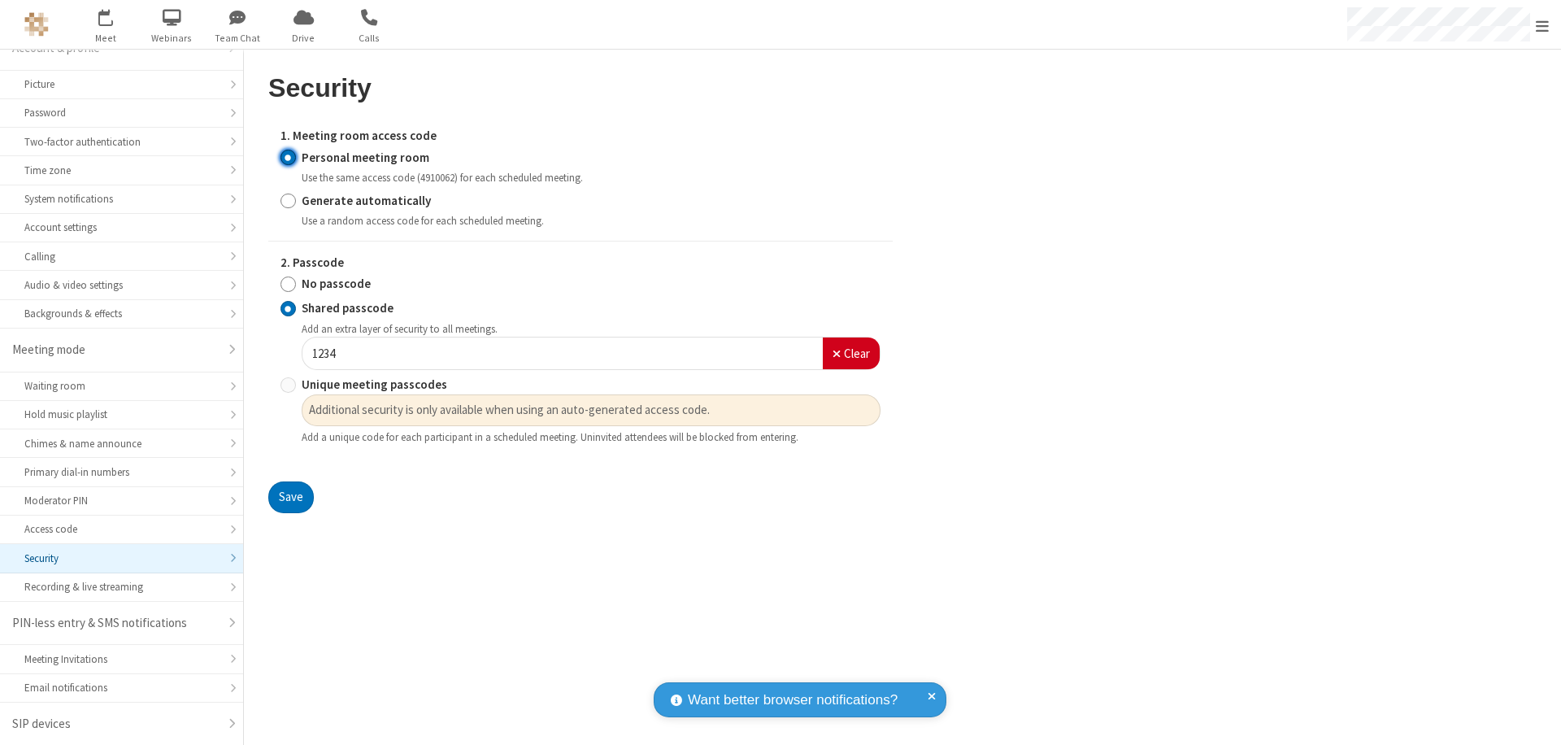
click at [288, 284] on input "No passcode" at bounding box center [288, 284] width 15 height 17
radio input "true"
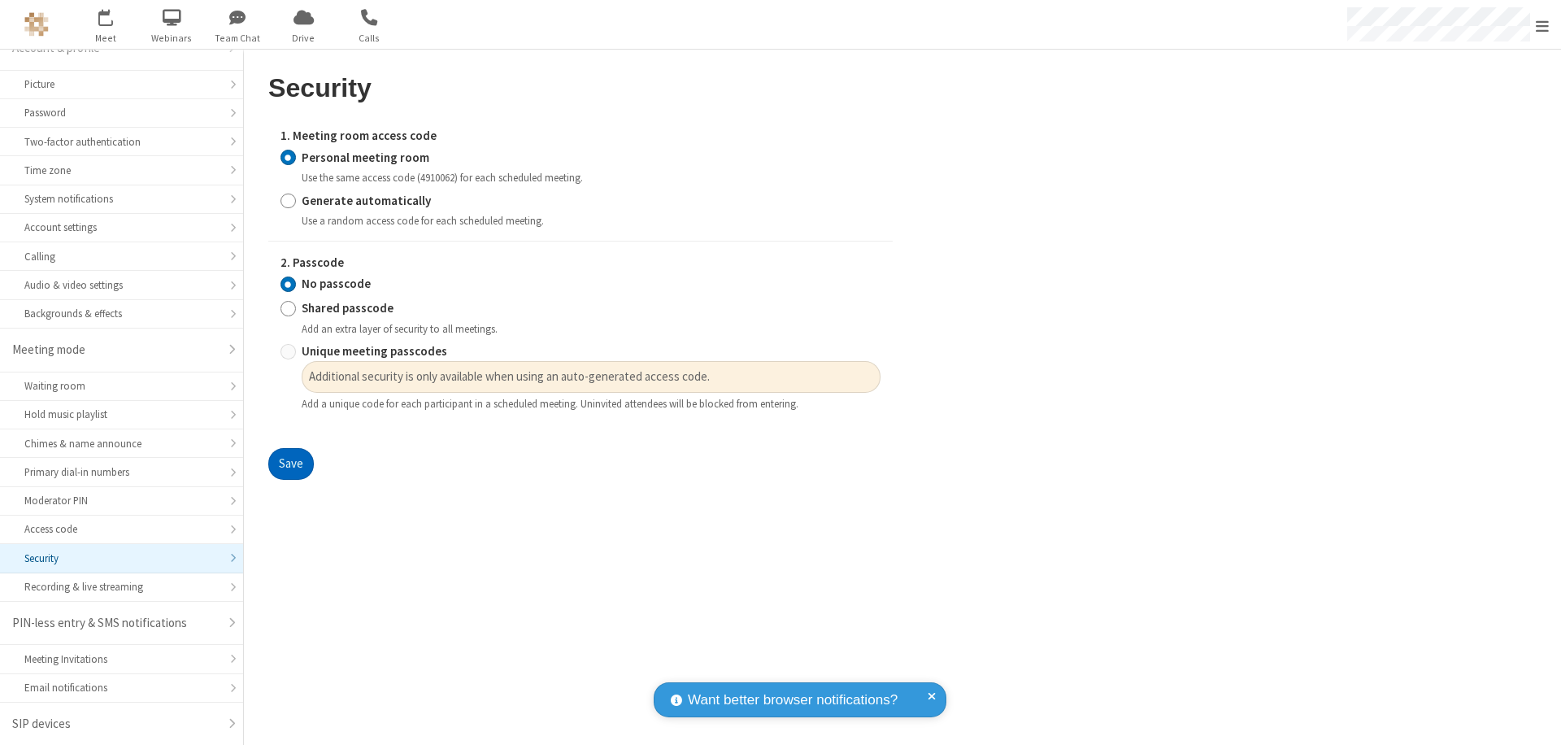
click at [290, 464] on button "Save" at bounding box center [291, 464] width 46 height 33
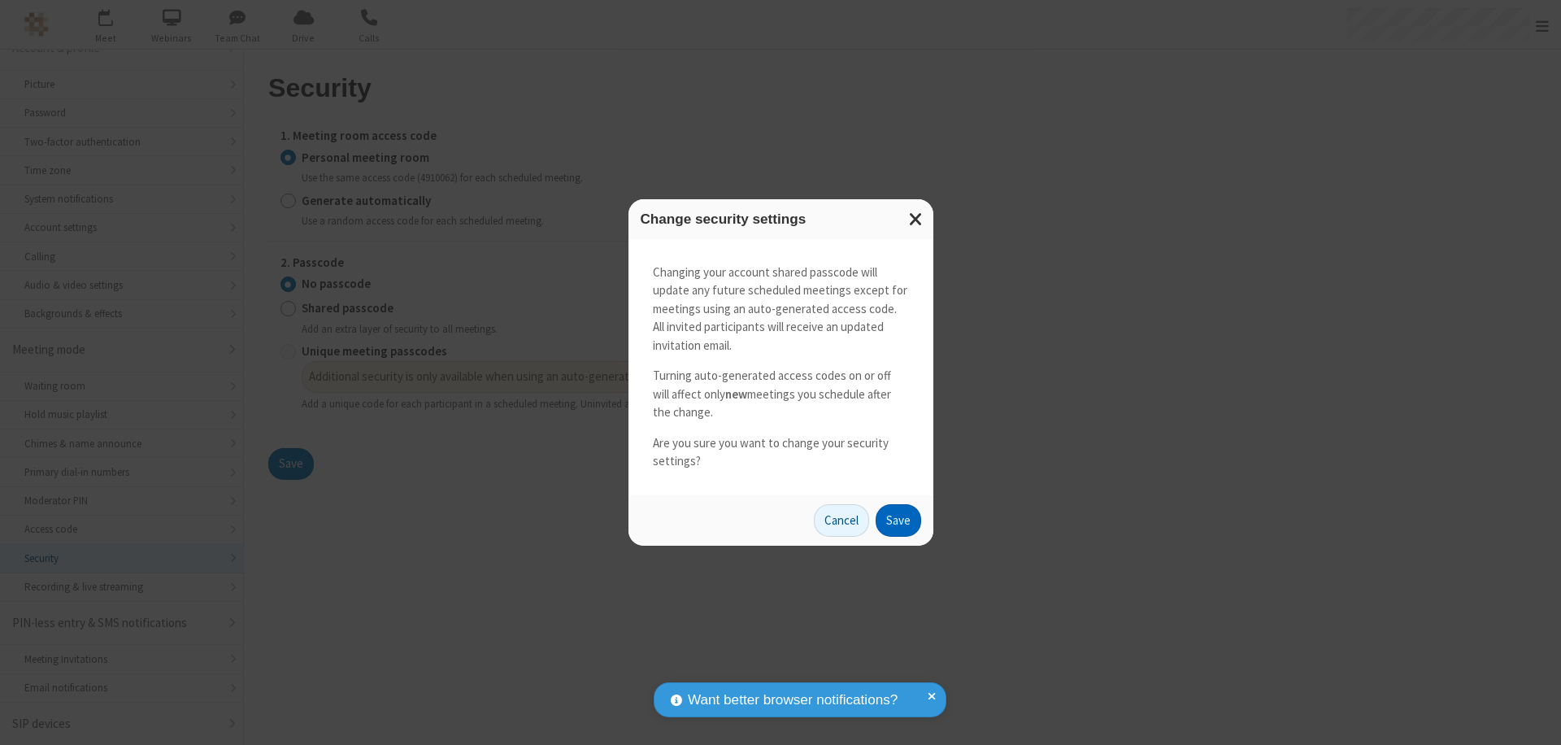
click at [898, 520] on button "Save" at bounding box center [899, 520] width 46 height 33
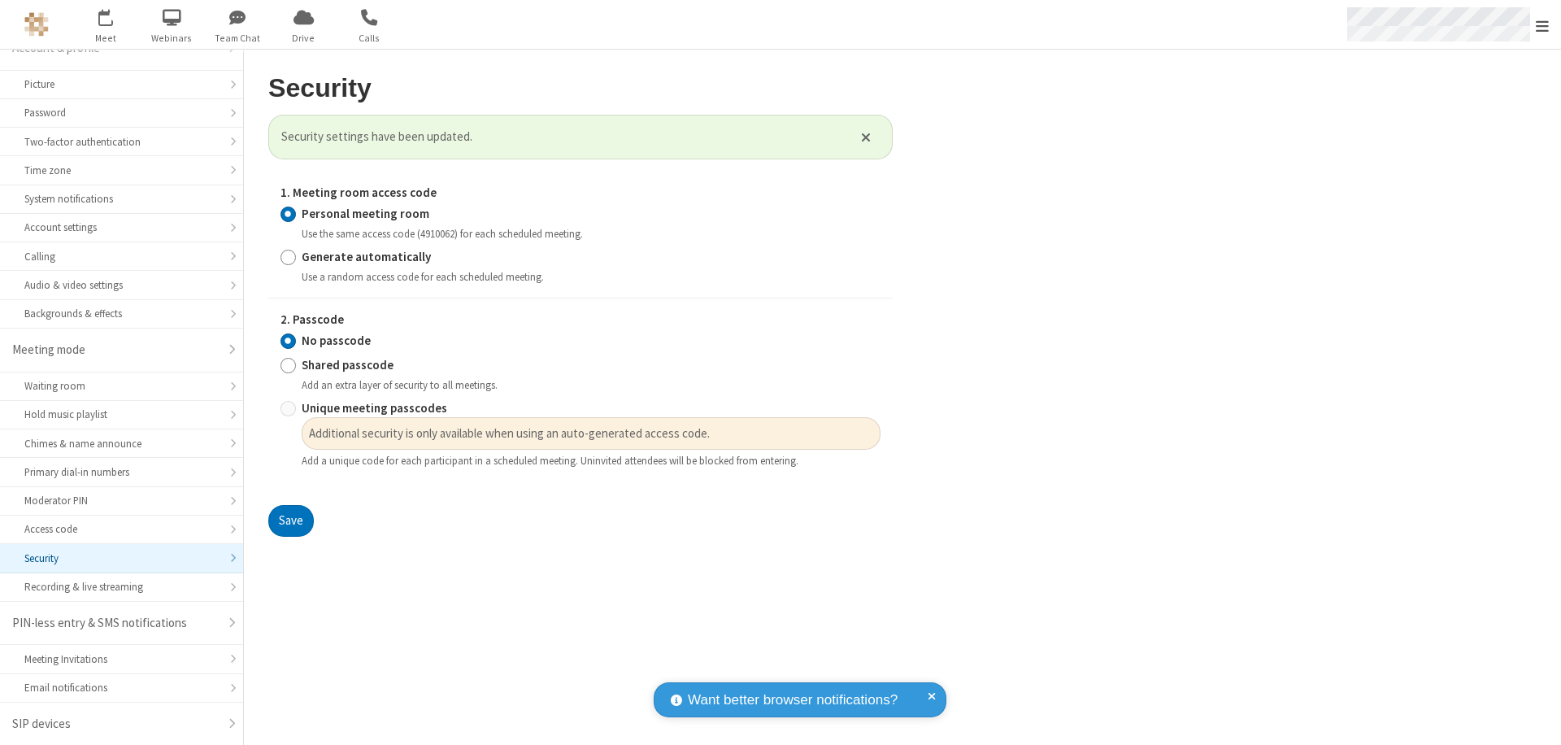
click at [1542, 24] on span "Open menu" at bounding box center [1542, 26] width 13 height 16
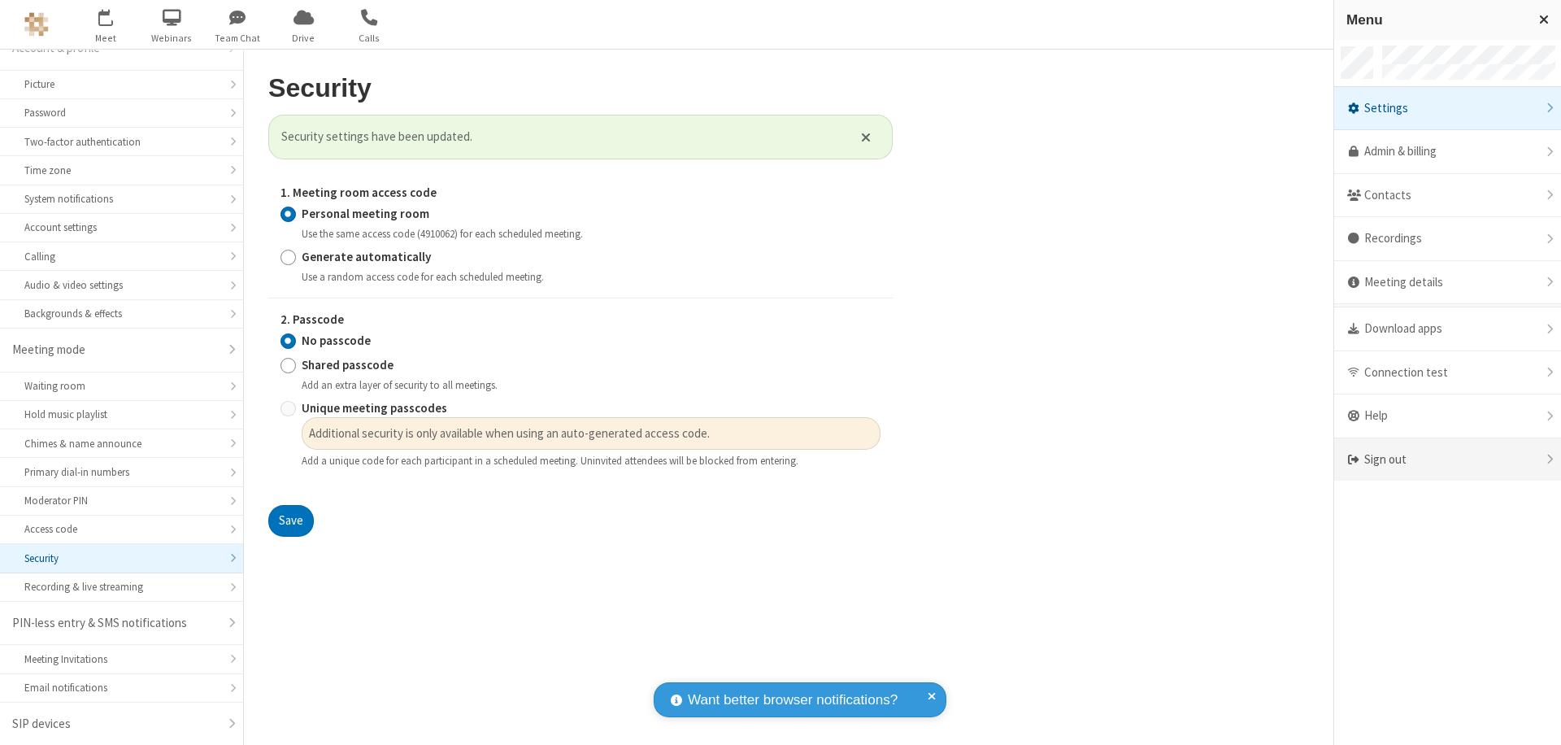
click at [1447, 459] on div "Sign out" at bounding box center [1447, 459] width 227 height 43
